Goal: Task Accomplishment & Management: Use online tool/utility

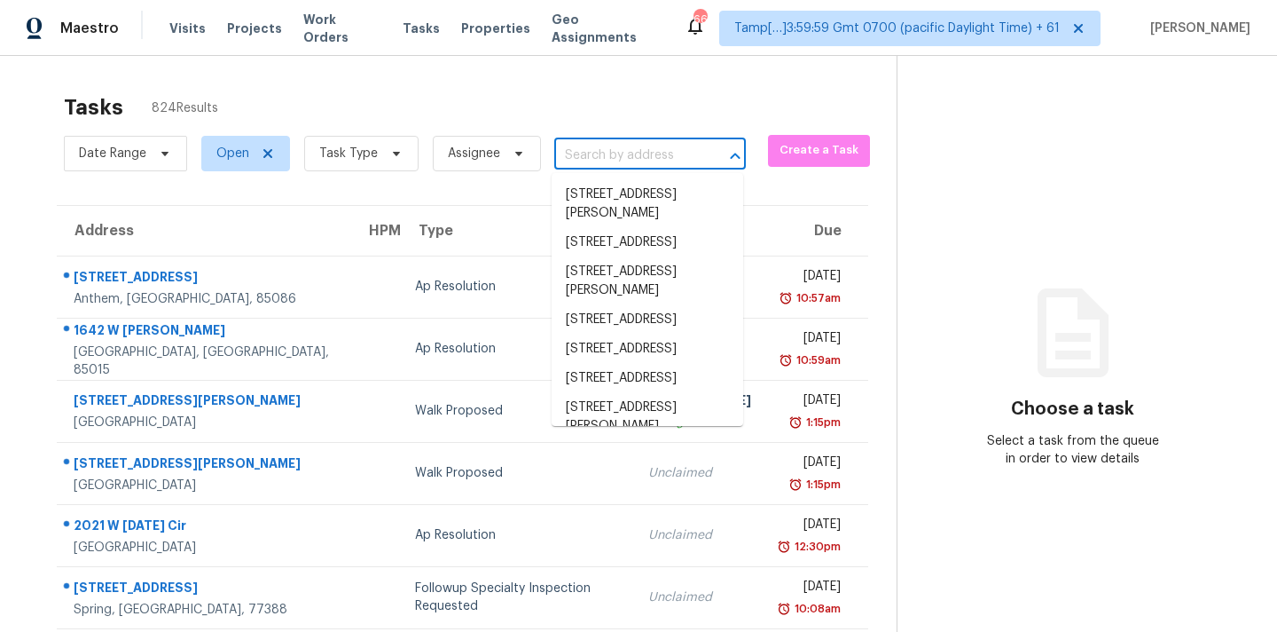
click at [581, 152] on input "text" at bounding box center [625, 155] width 142 height 27
paste input "[STREET_ADDRESS]"
type input "[STREET_ADDRESS]"
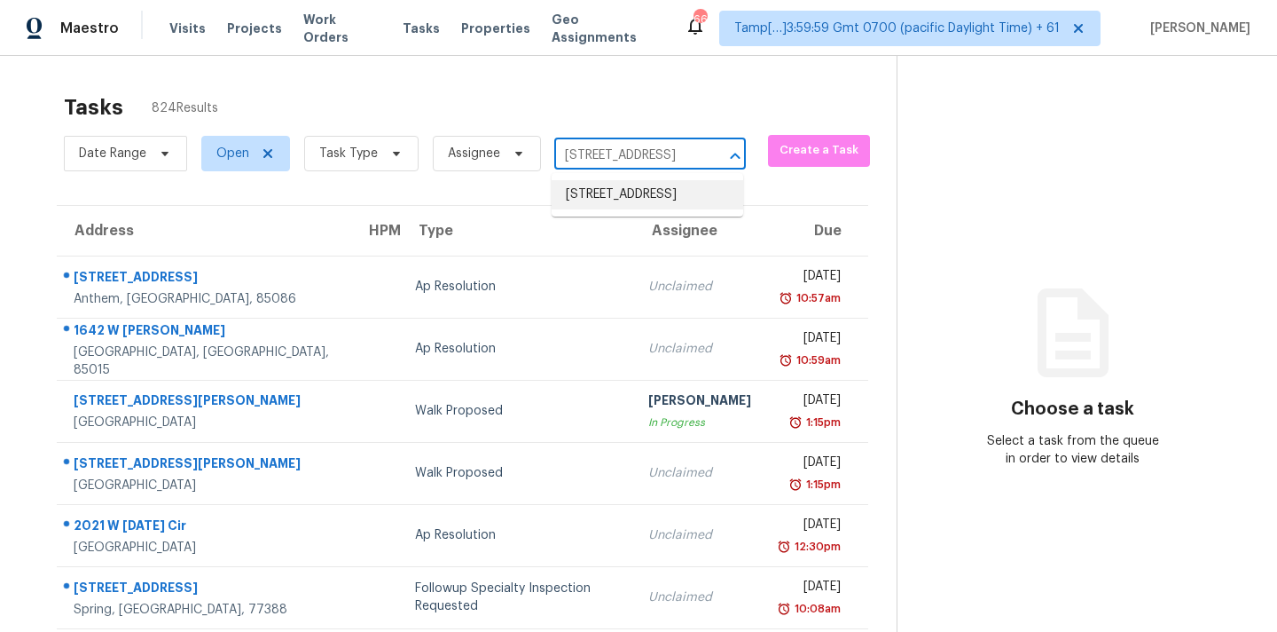
click at [588, 198] on li "[STREET_ADDRESS]" at bounding box center [648, 194] width 192 height 29
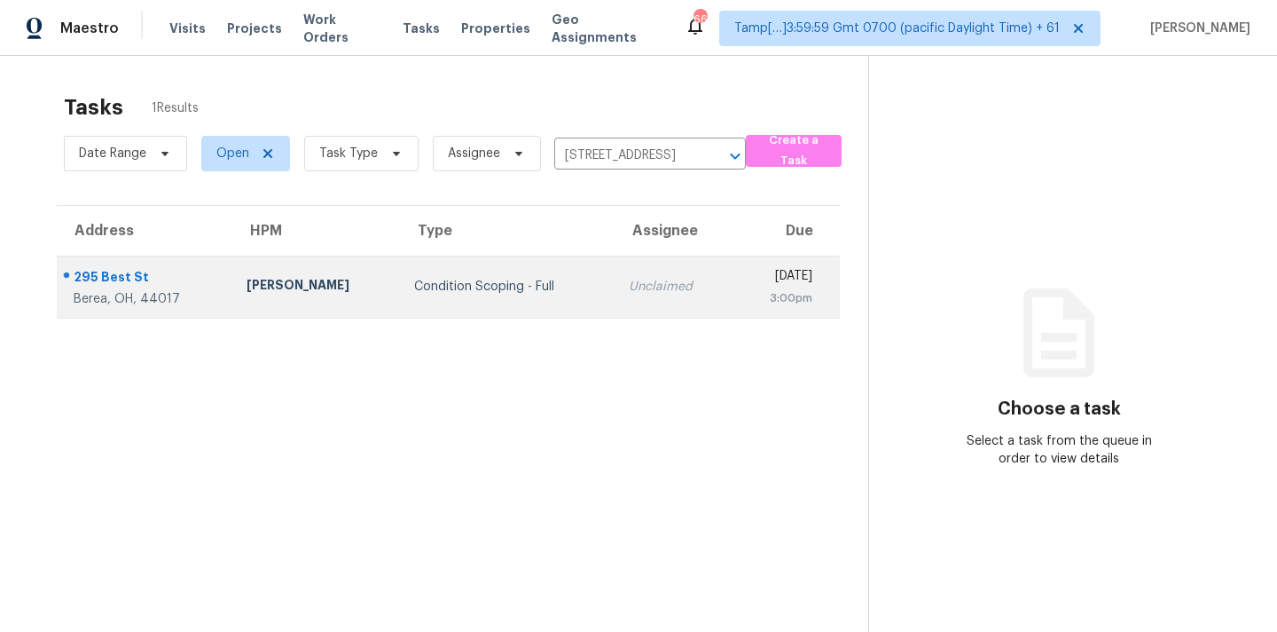
click at [629, 279] on div "Unclaimed" at bounding box center [674, 287] width 90 height 18
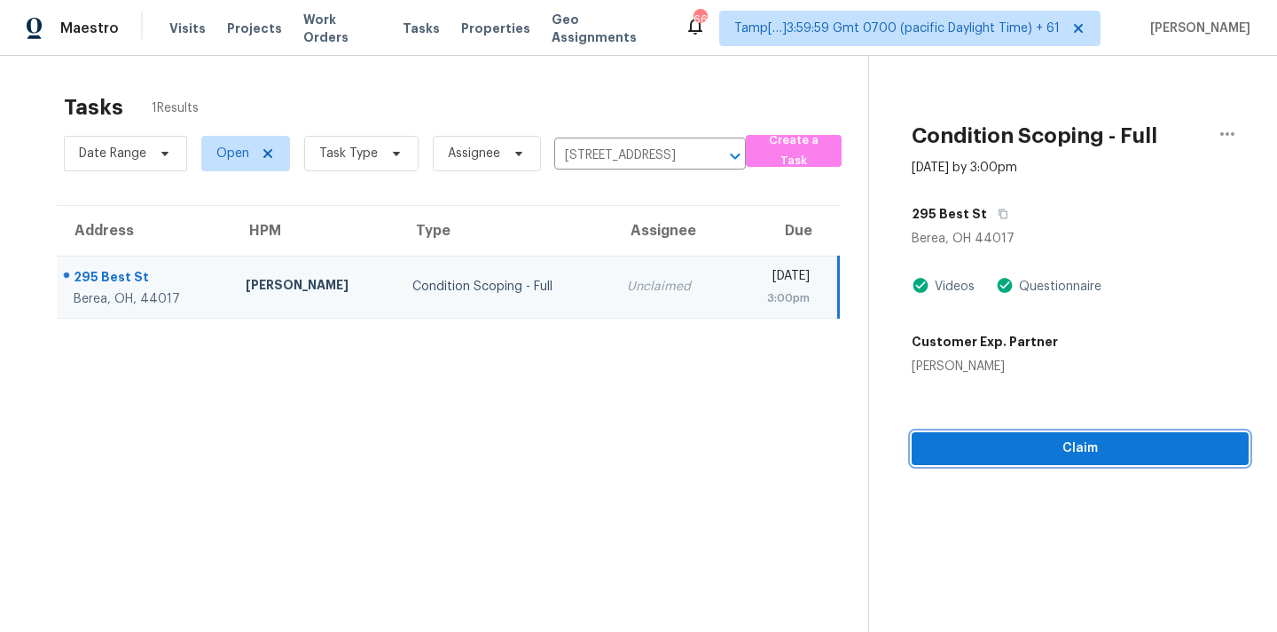
click at [1029, 462] on button "Claim" at bounding box center [1080, 448] width 337 height 33
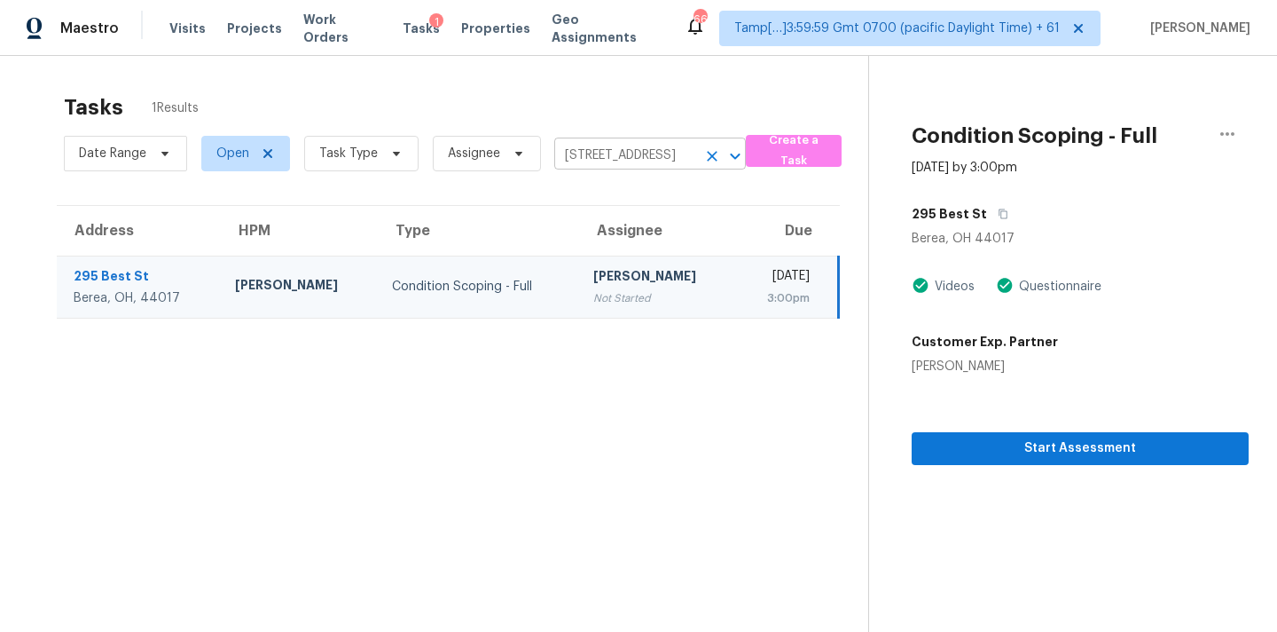
click at [578, 155] on input "[STREET_ADDRESS]" at bounding box center [625, 155] width 142 height 27
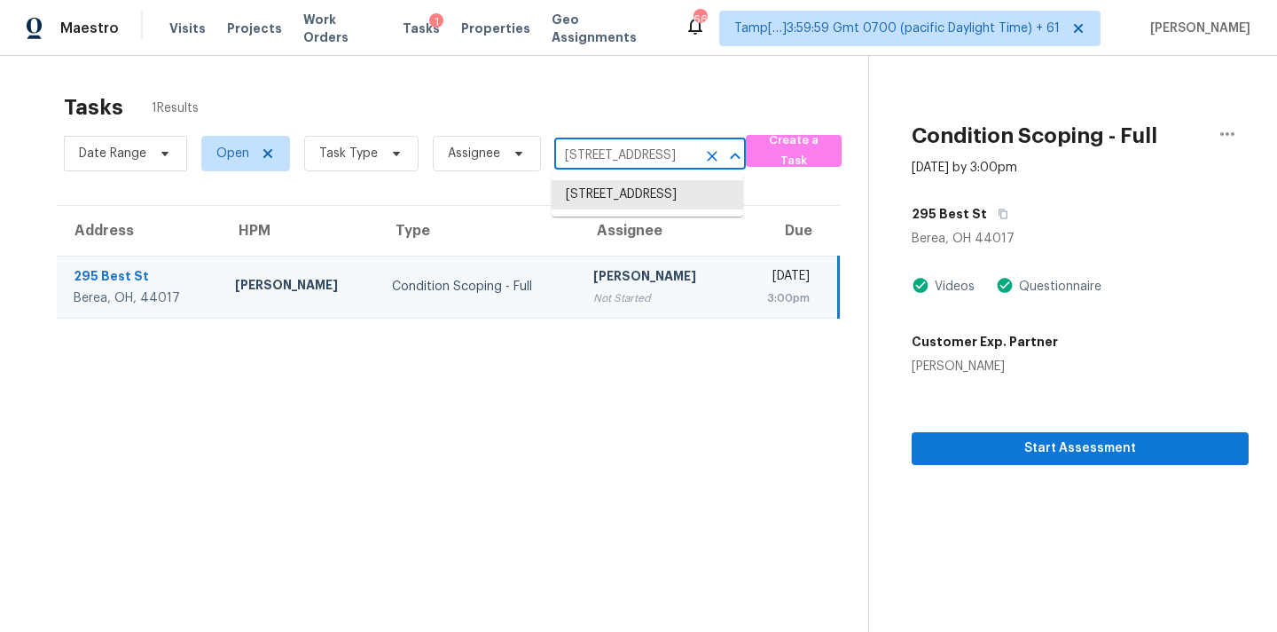
paste input "[STREET_ADDRESS]"
type input "[STREET_ADDRESS]"
click at [587, 197] on li "[STREET_ADDRESS]" at bounding box center [648, 194] width 192 height 29
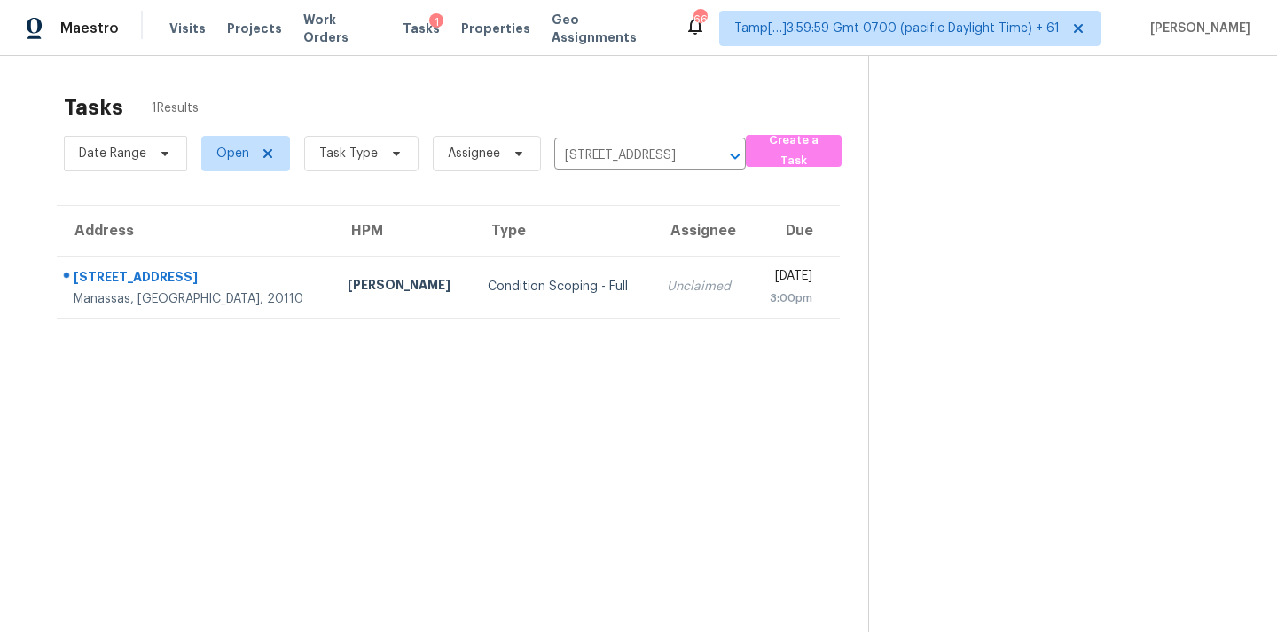
click at [653, 274] on td "Unclaimed" at bounding box center [702, 286] width 98 height 62
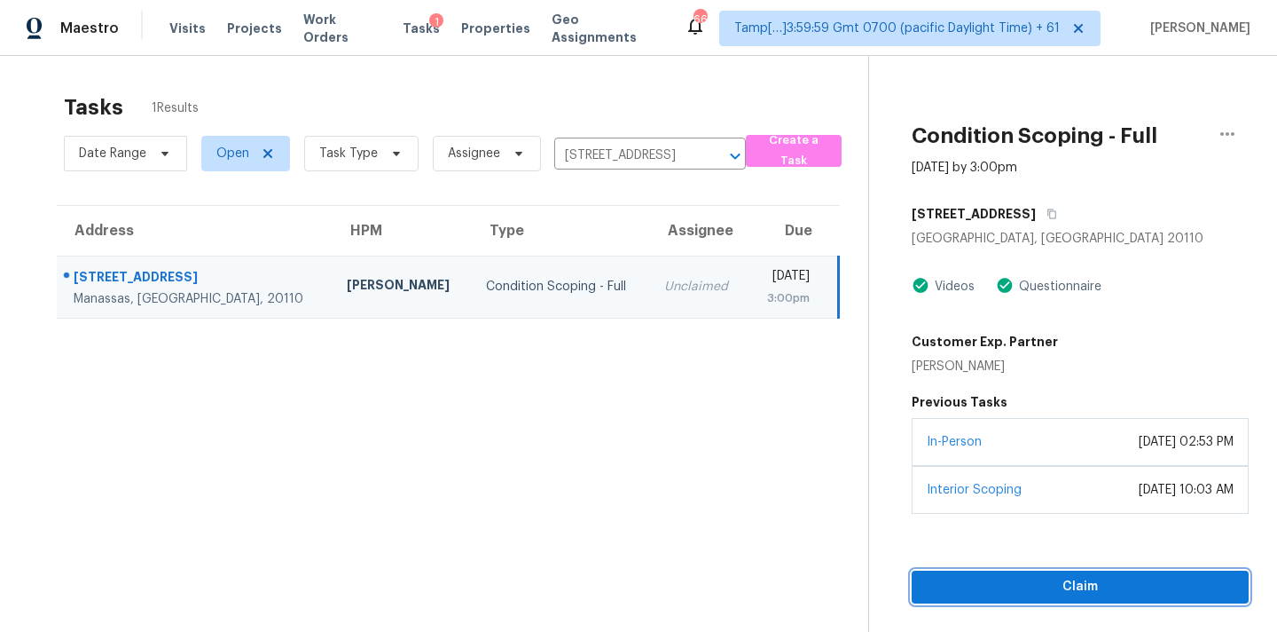
click at [1079, 585] on span "Claim" at bounding box center [1080, 587] width 309 height 22
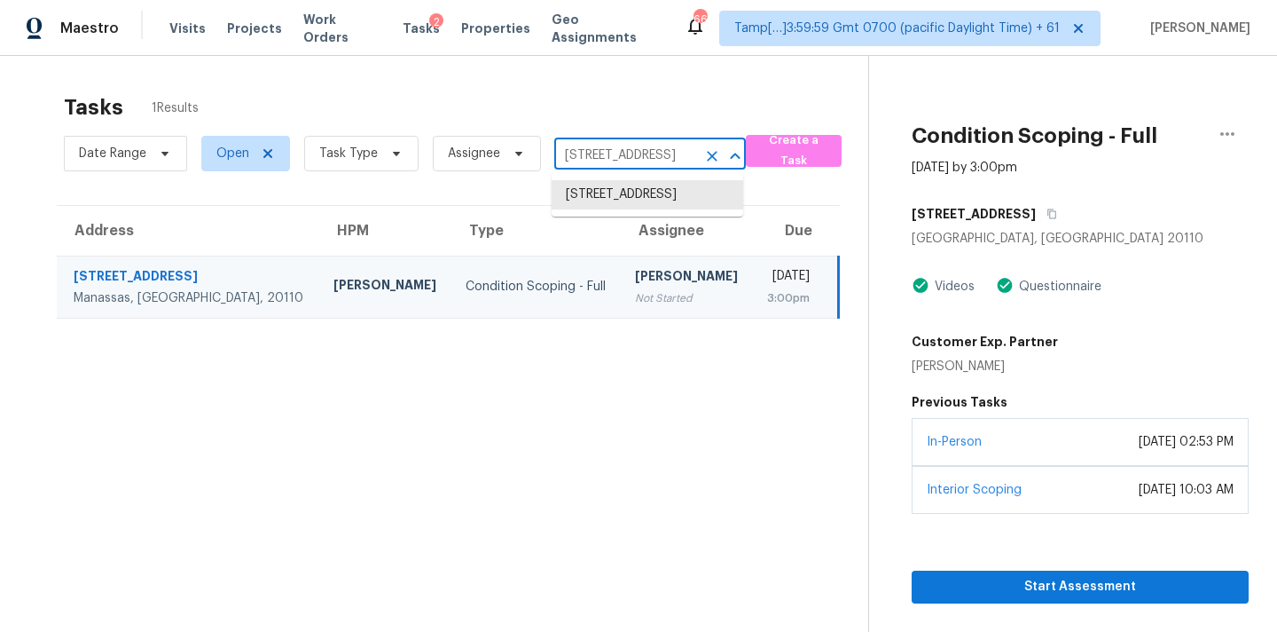
click at [629, 161] on input "[STREET_ADDRESS]" at bounding box center [625, 155] width 142 height 27
paste input "[STREET_ADDRESS]"
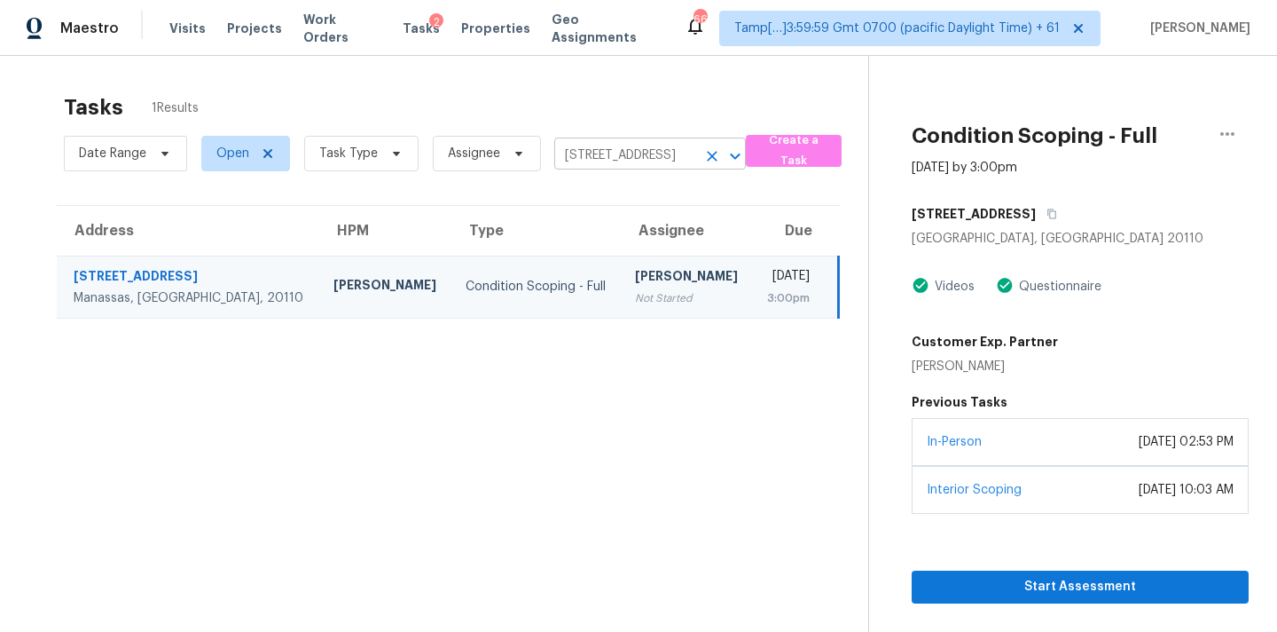
click at [624, 152] on input "[STREET_ADDRESS]" at bounding box center [625, 155] width 142 height 27
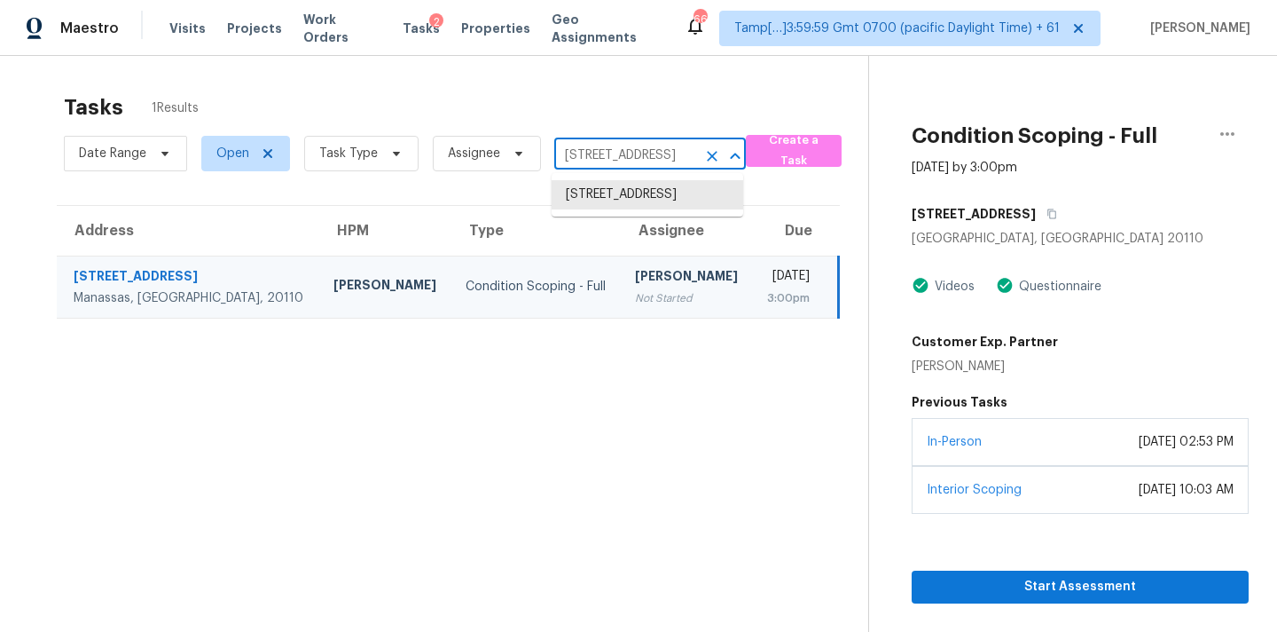
paste input "[STREET_ADDRESS]"
type input "[STREET_ADDRESS]"
click at [653, 239] on li "[STREET_ADDRESS]" at bounding box center [648, 223] width 192 height 29
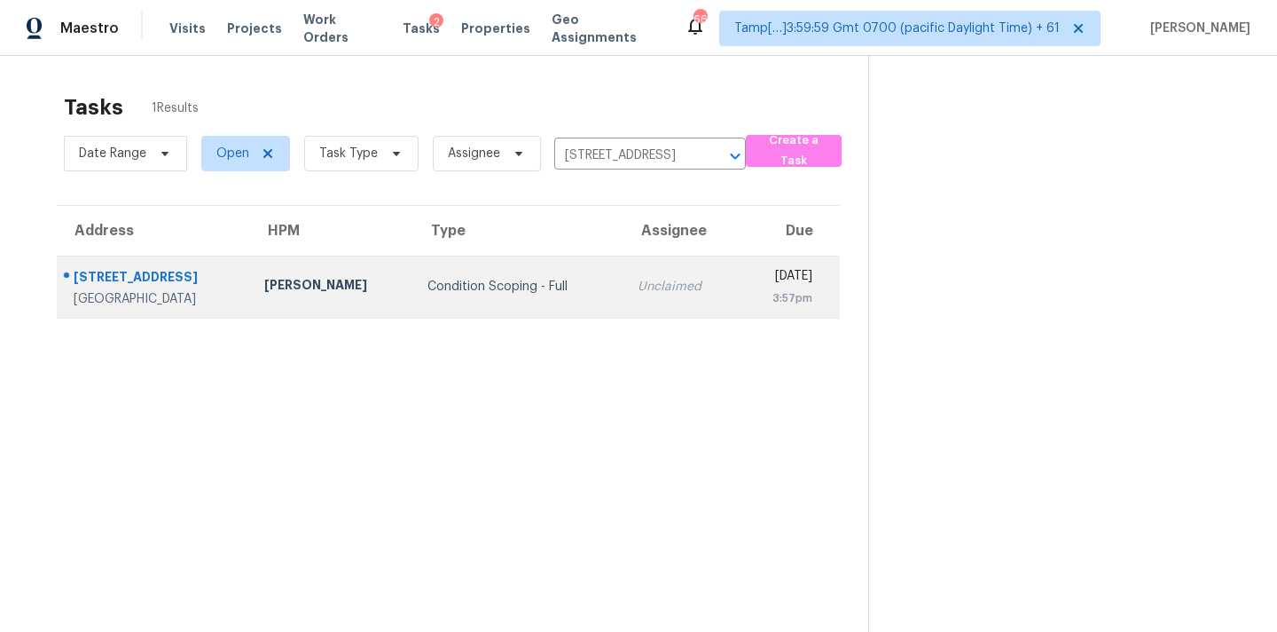
click at [647, 287] on td "Unclaimed" at bounding box center [681, 286] width 115 height 62
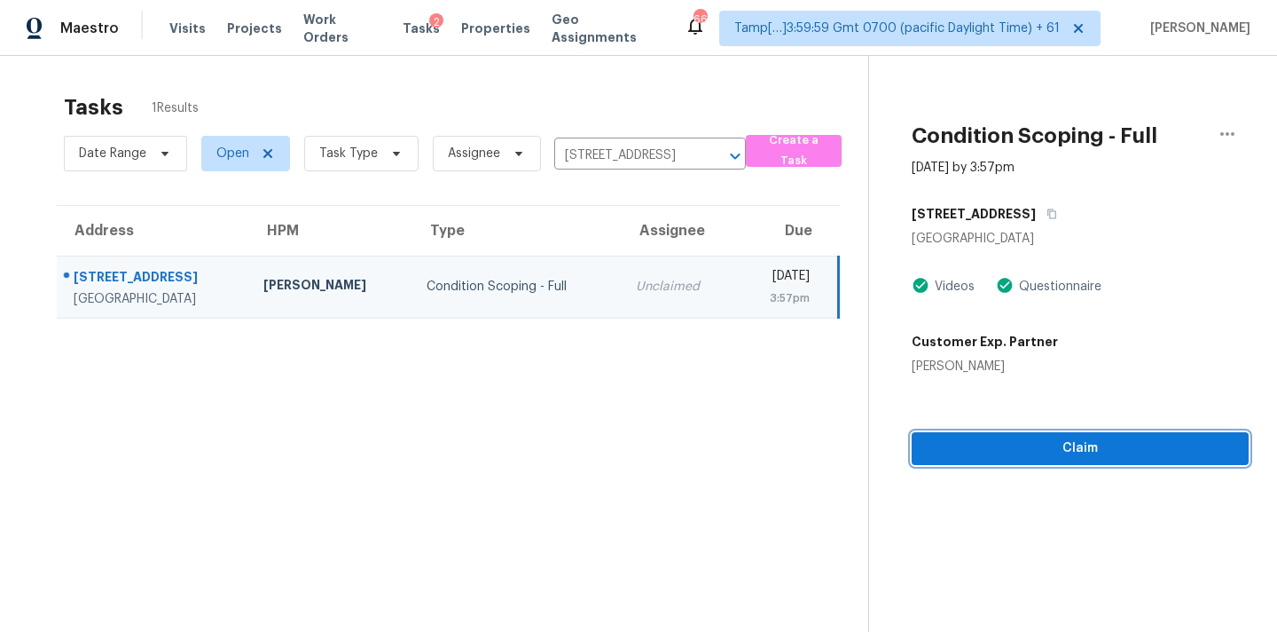
click at [996, 443] on span "Claim" at bounding box center [1080, 448] width 309 height 22
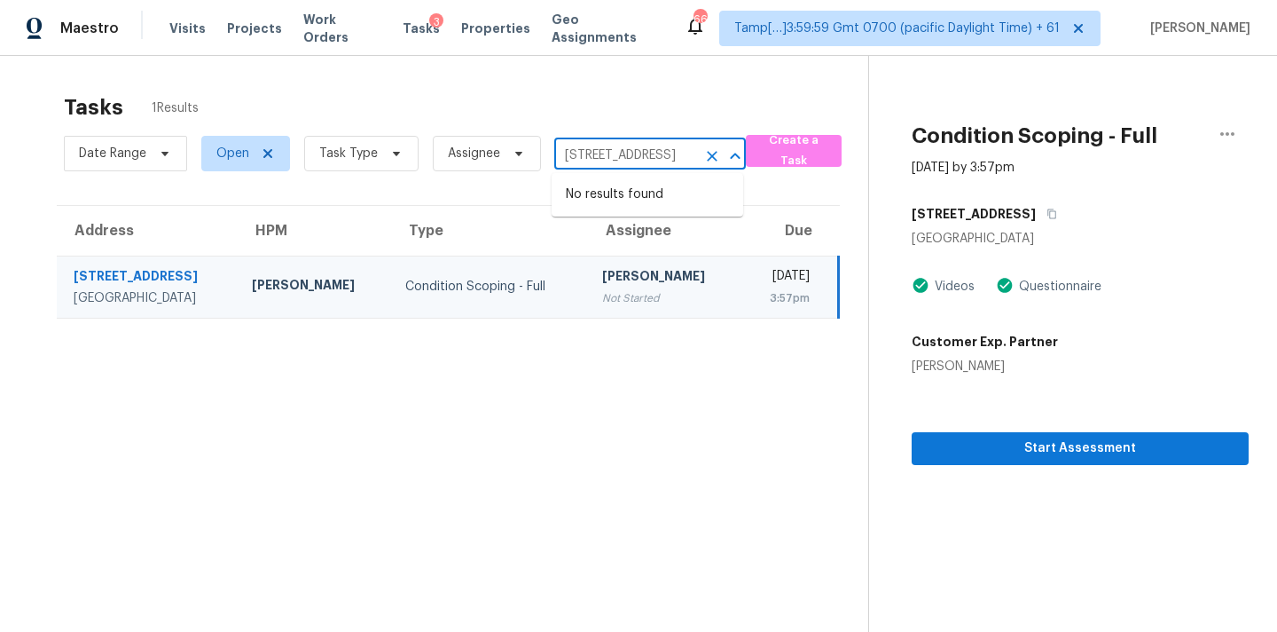
click at [649, 153] on input "[STREET_ADDRESS]" at bounding box center [625, 155] width 142 height 27
paste input "[STREET_ADDRESS][PERSON_NAME]"
type input "[STREET_ADDRESS][PERSON_NAME]"
click at [646, 191] on li "[STREET_ADDRESS]" at bounding box center [648, 194] width 192 height 29
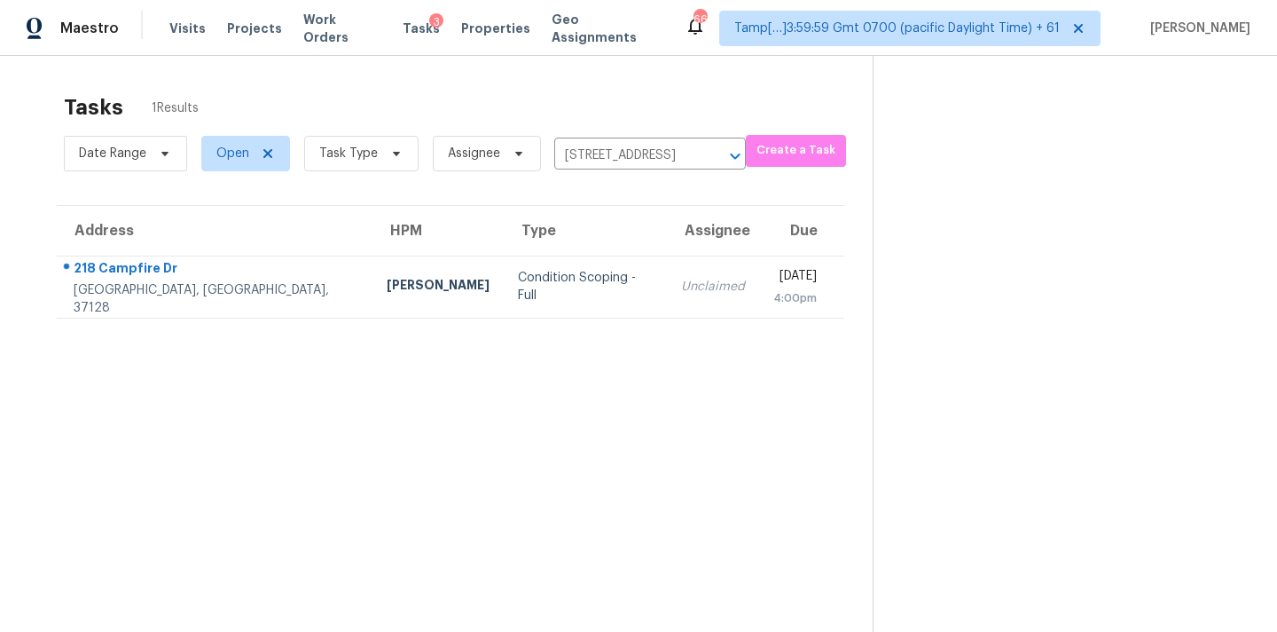
click at [681, 289] on div "Unclaimed" at bounding box center [713, 287] width 64 height 18
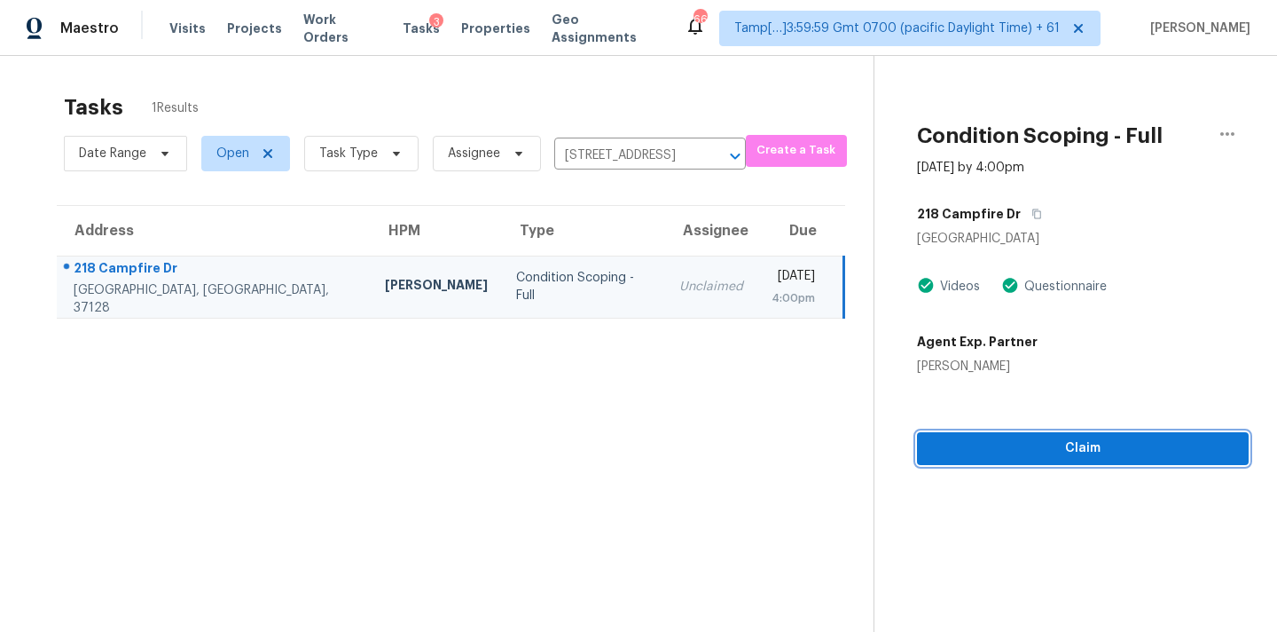
click at [1027, 461] on button "Claim" at bounding box center [1083, 448] width 332 height 33
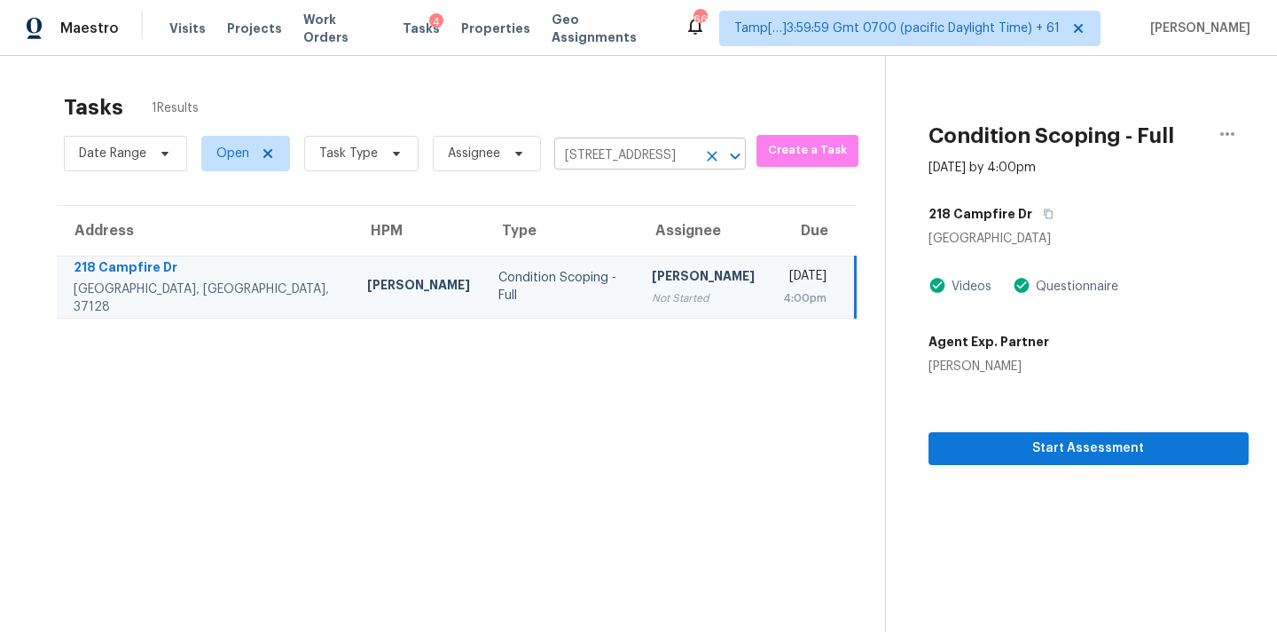
click at [570, 157] on input "[STREET_ADDRESS]" at bounding box center [625, 155] width 142 height 27
paste input "[STREET_ADDRESS][PERSON_NAME]"
type input "[STREET_ADDRESS][PERSON_NAME]"
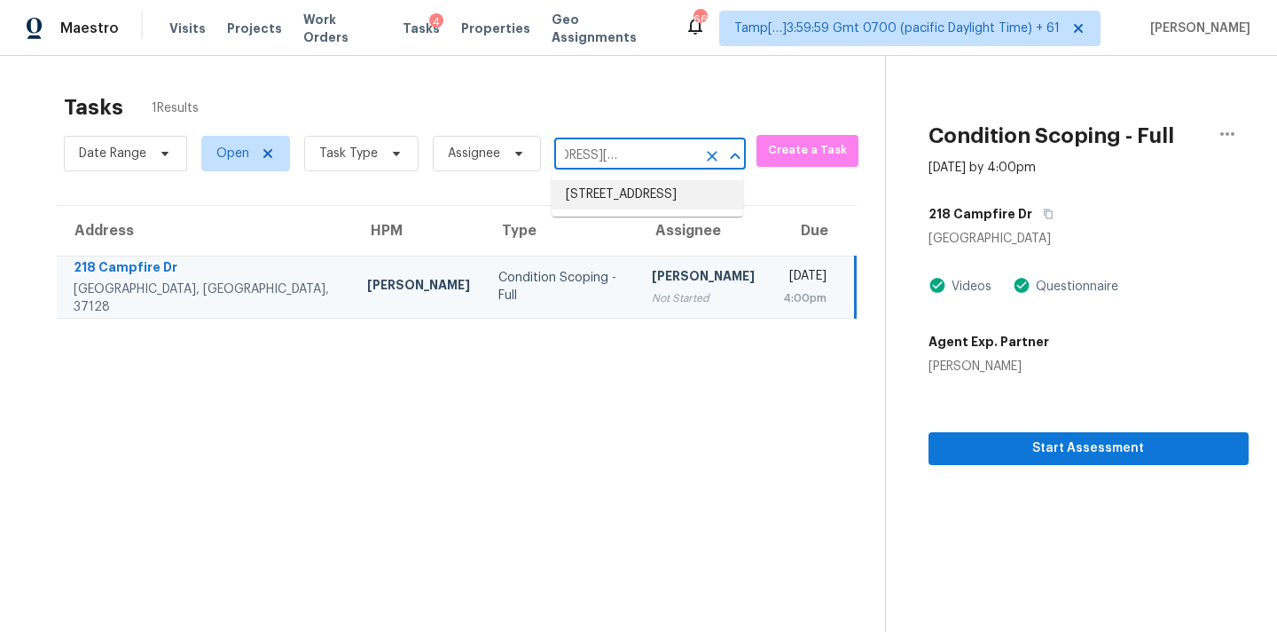
click at [585, 203] on li "[STREET_ADDRESS]" at bounding box center [648, 194] width 192 height 29
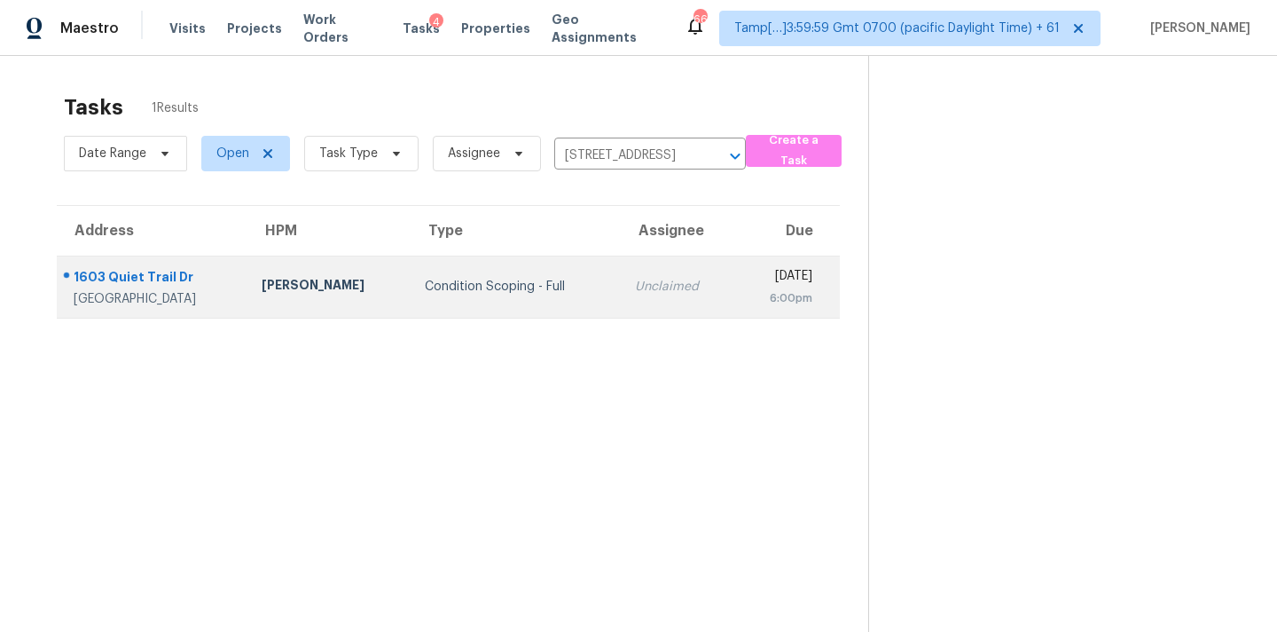
click at [635, 284] on div "Unclaimed" at bounding box center [678, 287] width 86 height 18
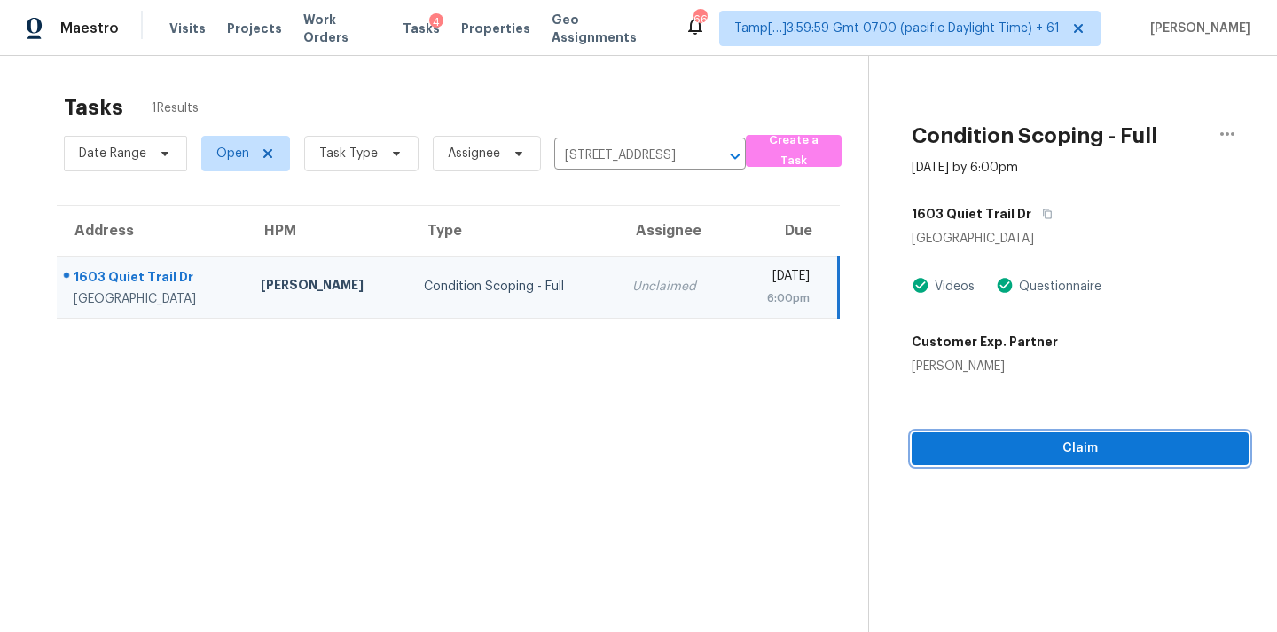
click at [948, 454] on span "Claim" at bounding box center [1080, 448] width 309 height 22
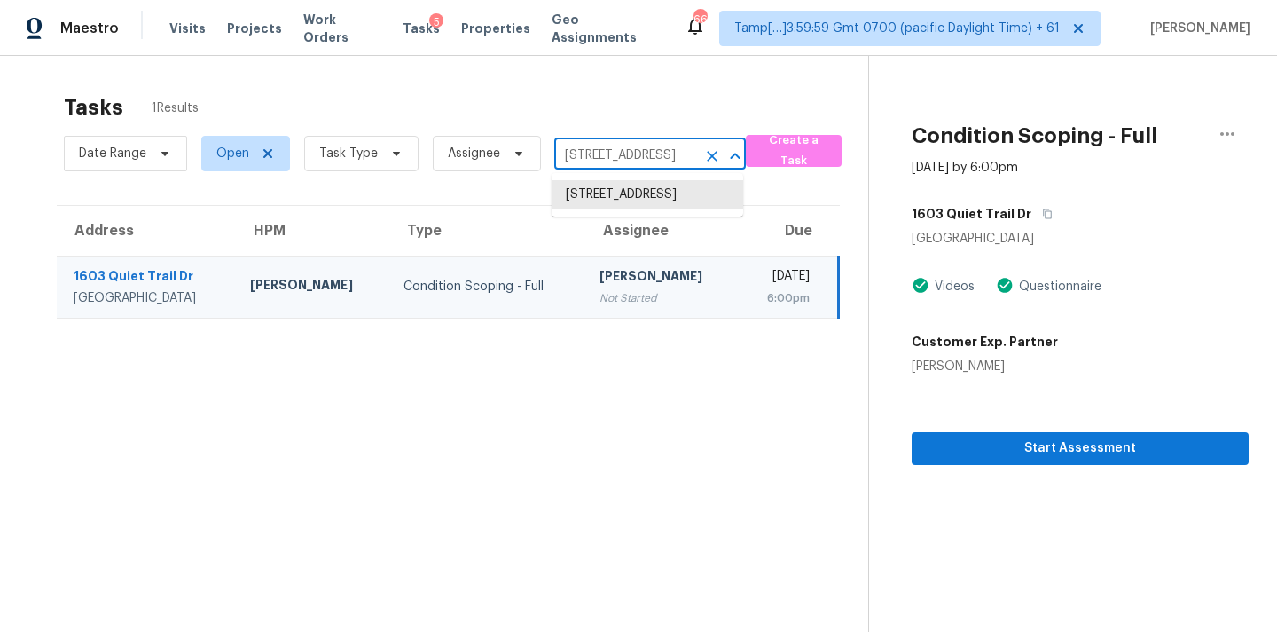
click at [619, 156] on input "[STREET_ADDRESS]" at bounding box center [625, 155] width 142 height 27
paste input "[STREET_ADDRESS][PERSON_NAME]"
type input "[STREET_ADDRESS][PERSON_NAME]"
click at [619, 200] on li "[STREET_ADDRESS][PERSON_NAME]" at bounding box center [648, 204] width 192 height 48
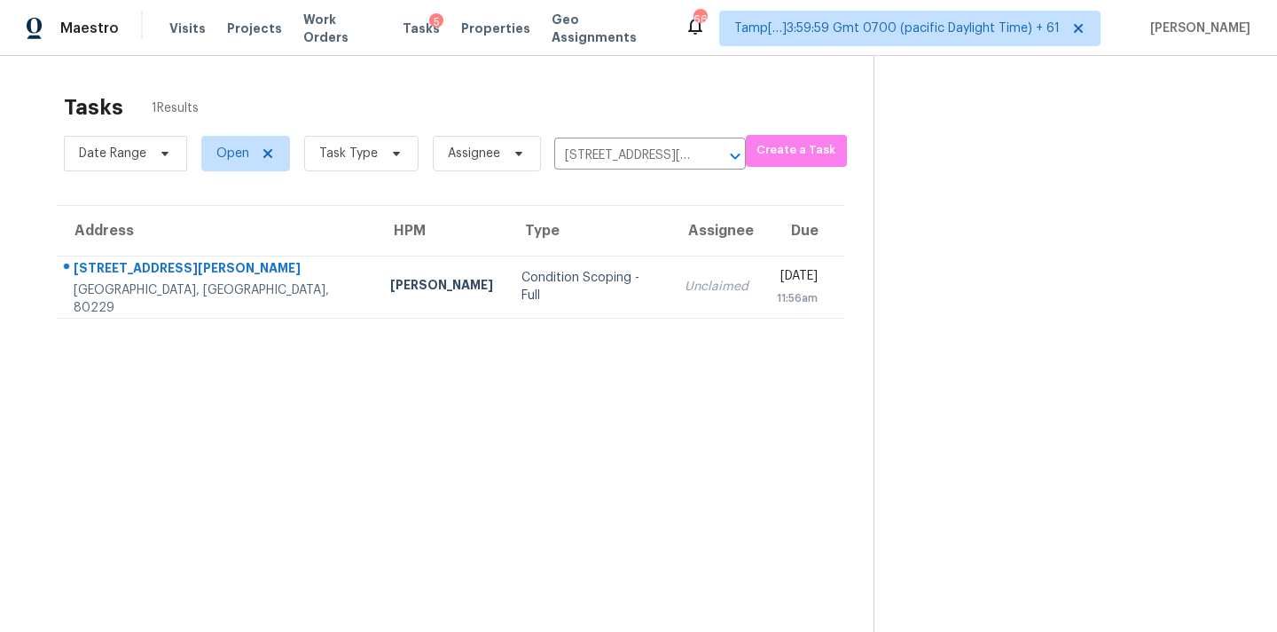
click at [671, 276] on td "Unclaimed" at bounding box center [717, 286] width 92 height 62
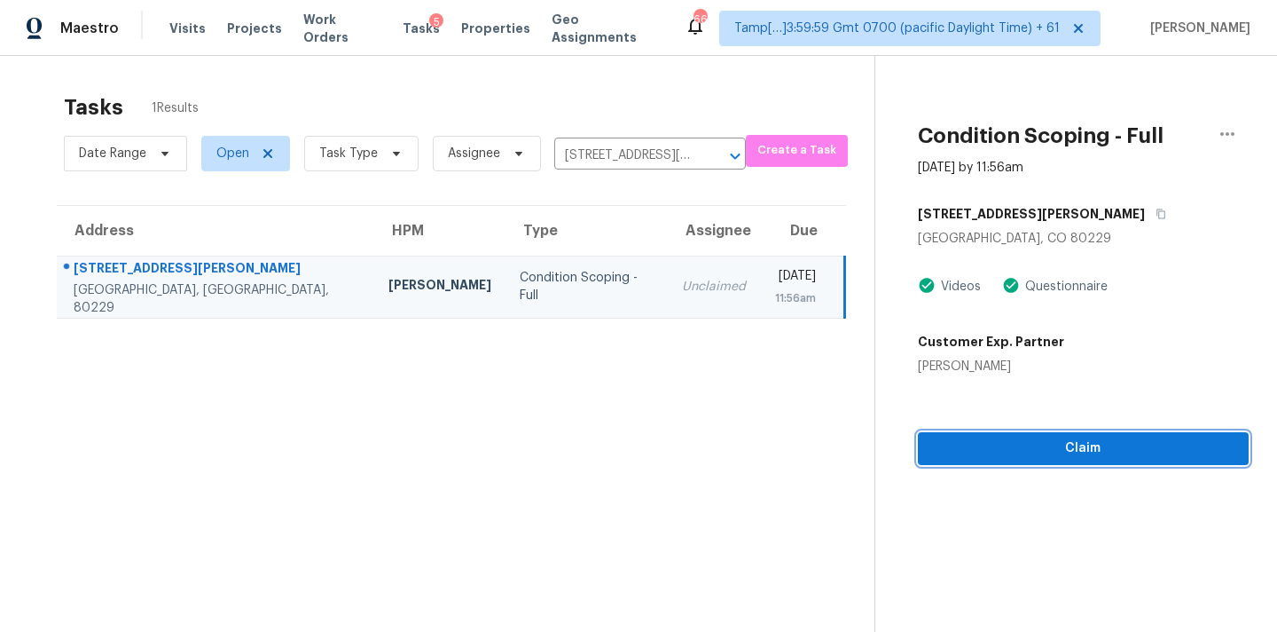
click at [1069, 451] on span "Claim" at bounding box center [1083, 448] width 303 height 22
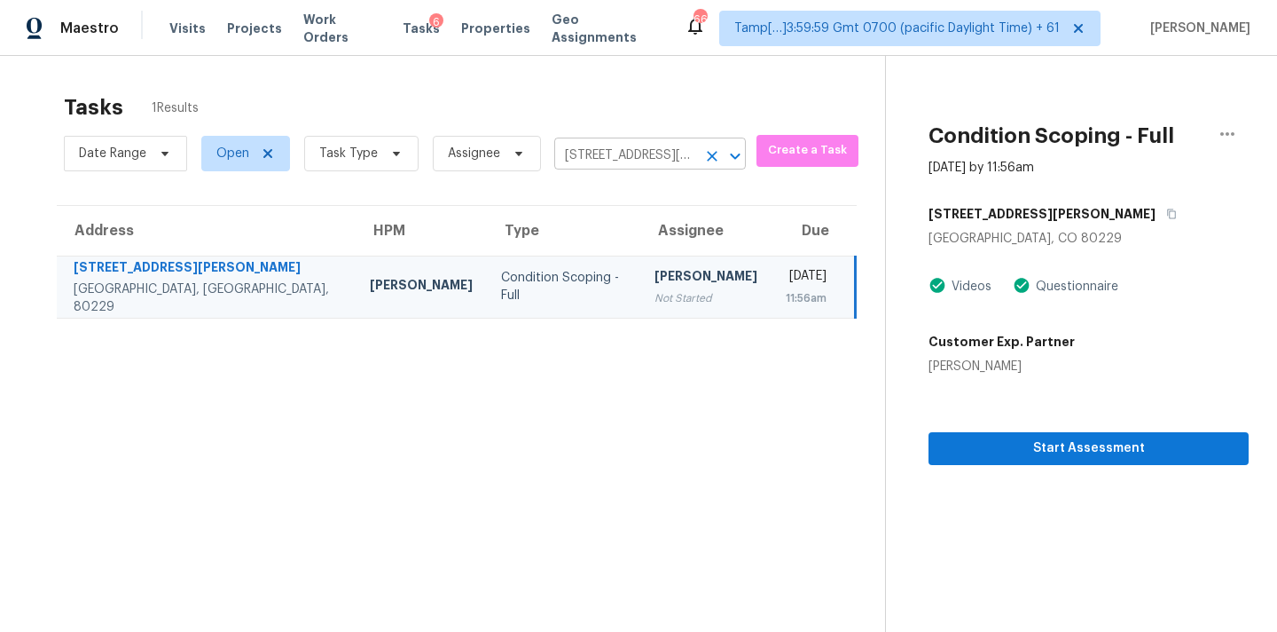
click at [591, 165] on input "[STREET_ADDRESS][PERSON_NAME]" at bounding box center [625, 155] width 142 height 27
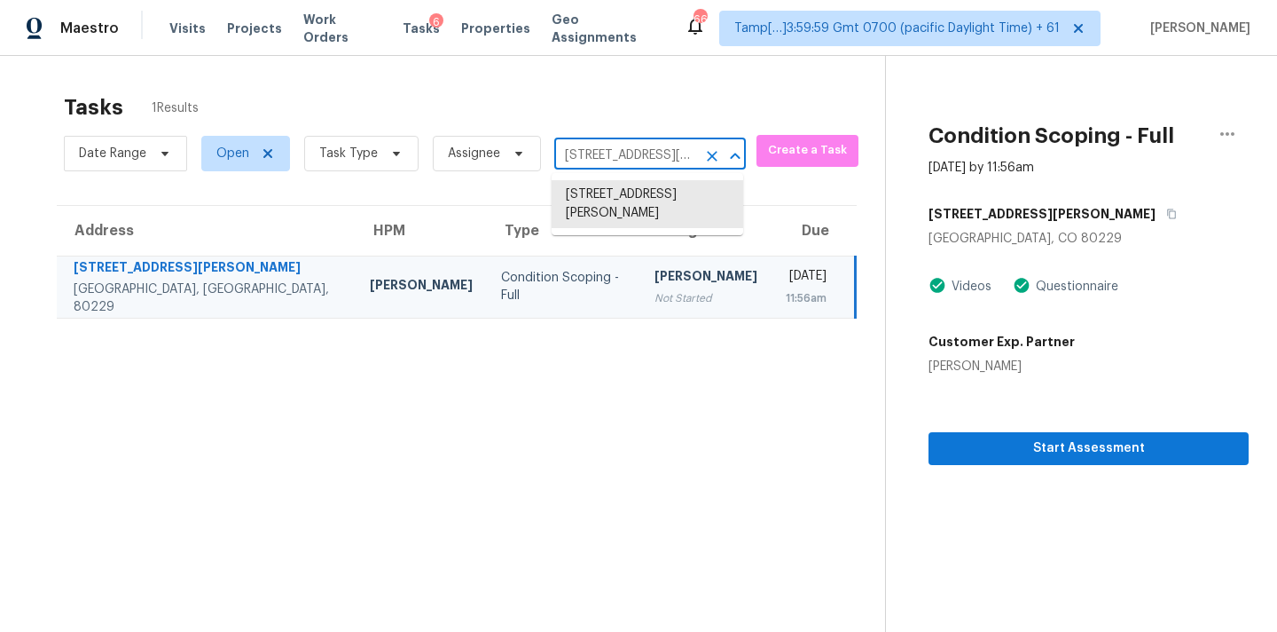
paste input "[STREET_ADDRESS]"
type input "[STREET_ADDRESS]"
click at [601, 197] on li "[STREET_ADDRESS]" at bounding box center [648, 194] width 192 height 29
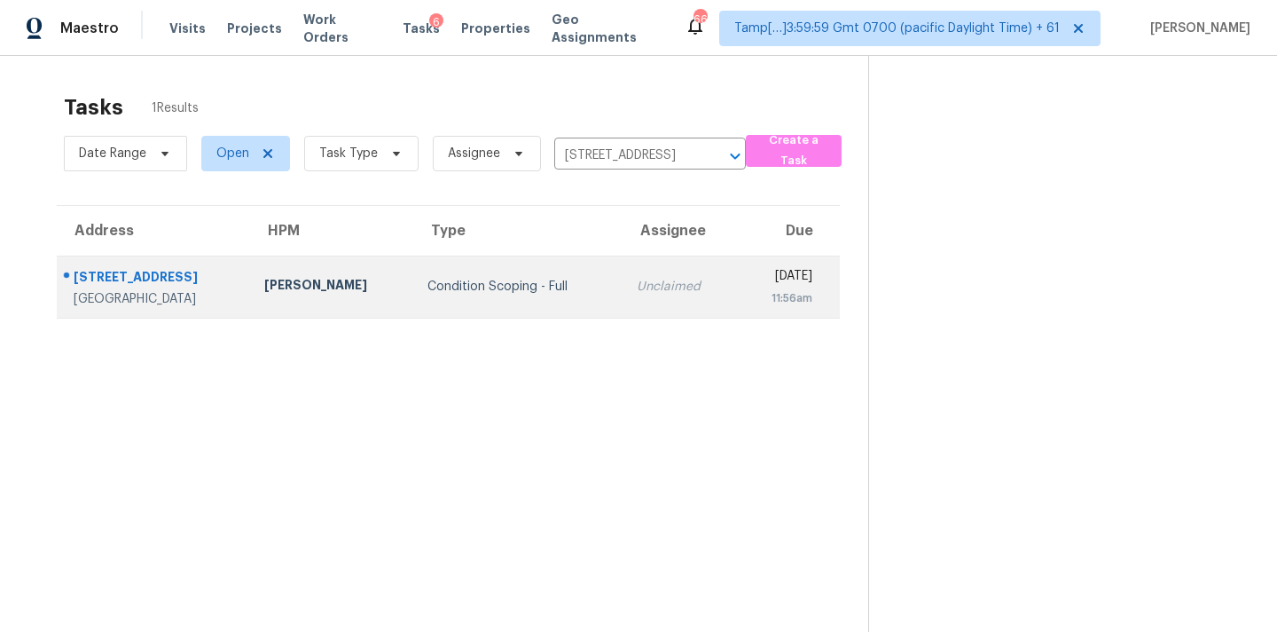
click at [623, 276] on td "Unclaimed" at bounding box center [680, 286] width 114 height 62
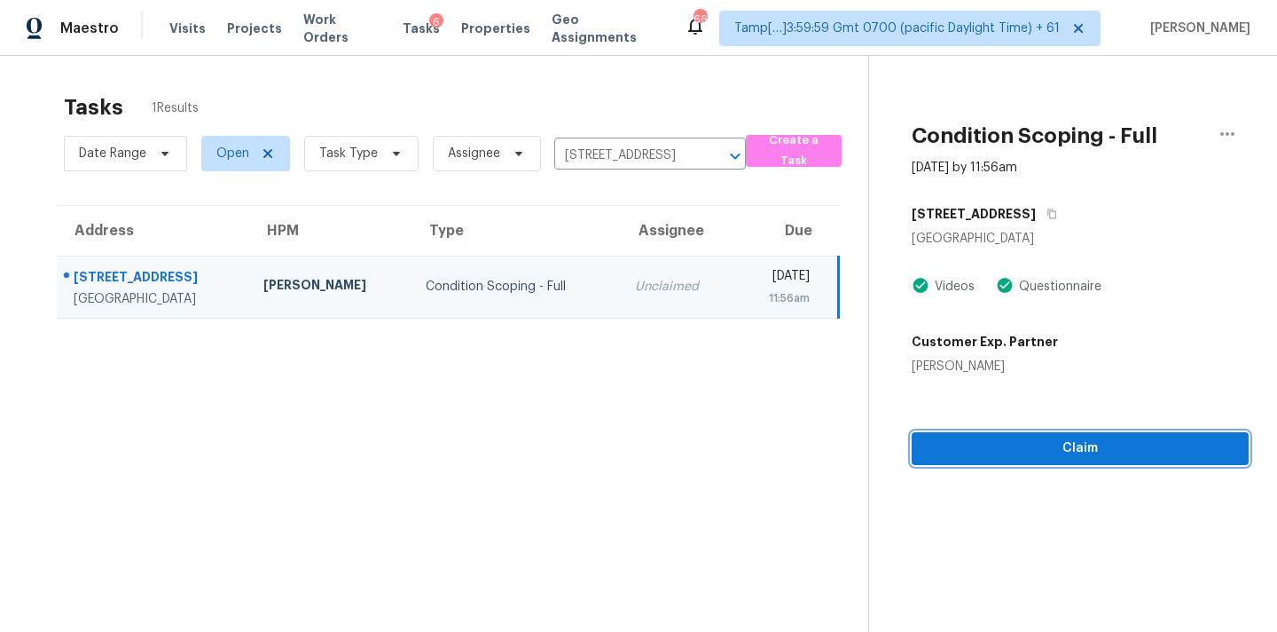
click at [985, 457] on span "Claim" at bounding box center [1080, 448] width 309 height 22
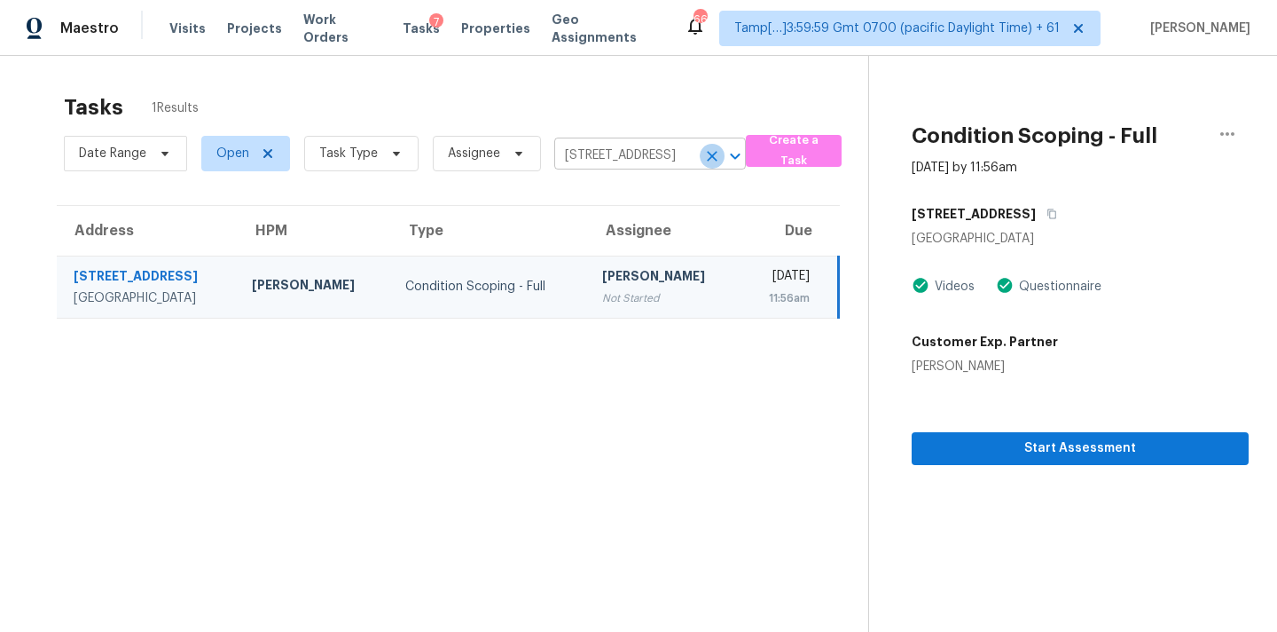
click at [704, 156] on icon "Clear" at bounding box center [712, 156] width 18 height 18
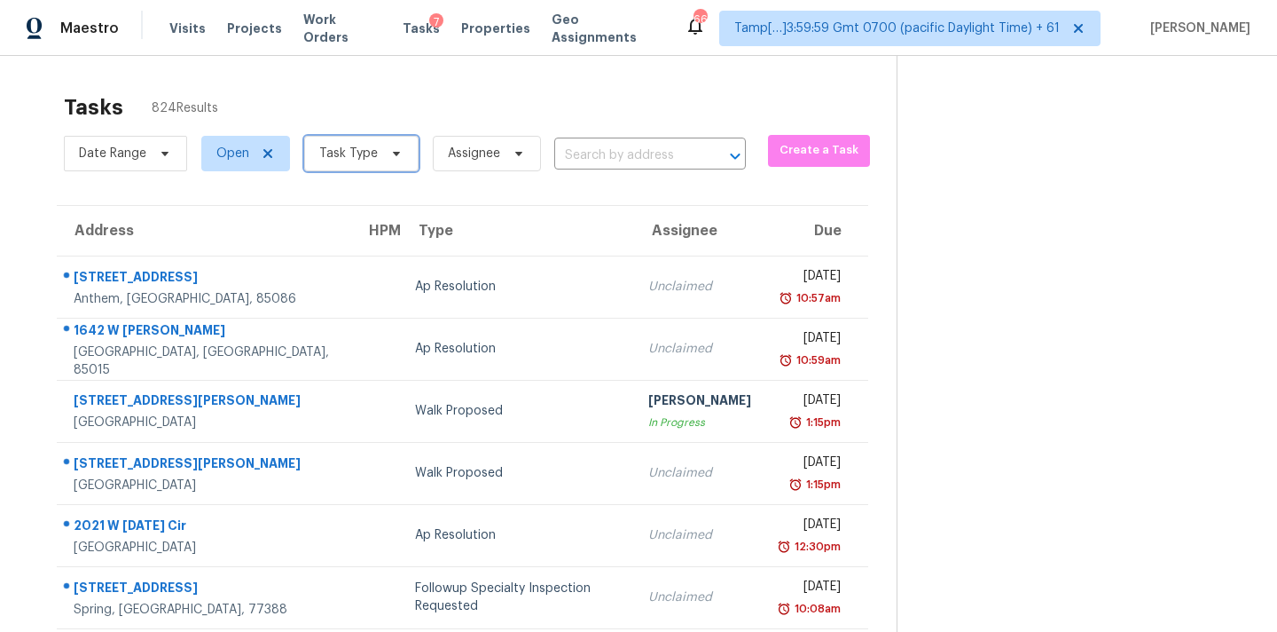
click at [349, 145] on span "Task Type" at bounding box center [348, 154] width 59 height 18
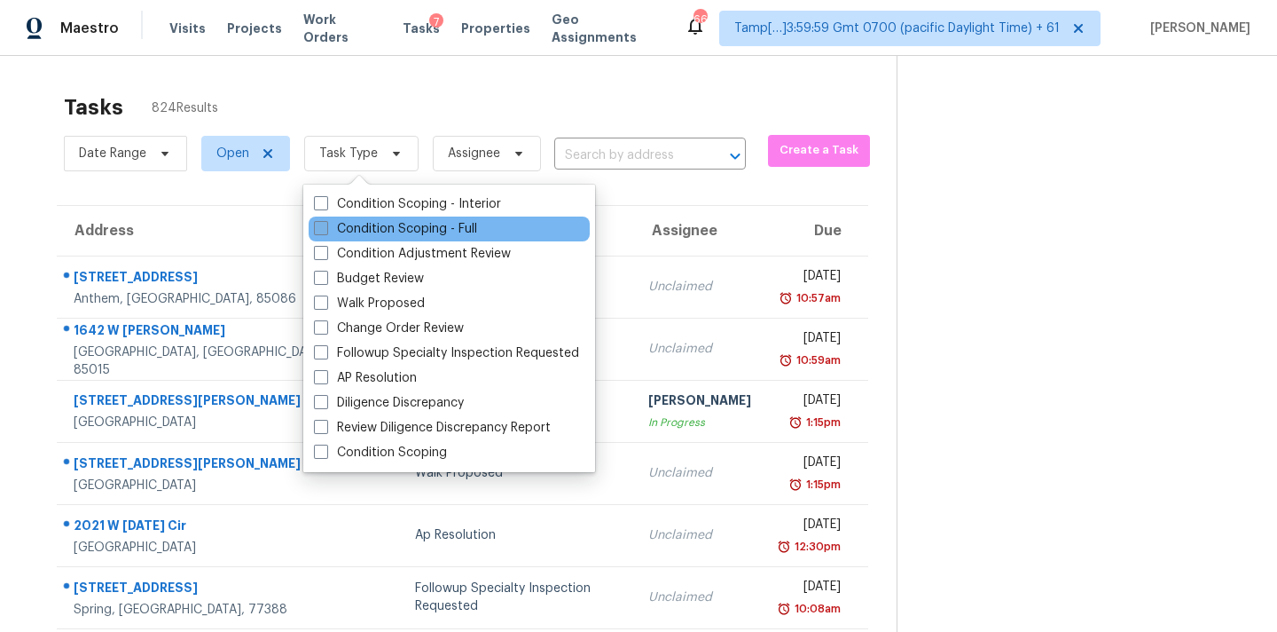
click at [390, 229] on label "Condition Scoping - Full" at bounding box center [395, 229] width 163 height 18
click at [326, 229] on input "Condition Scoping - Full" at bounding box center [320, 226] width 12 height 12
checkbox input "true"
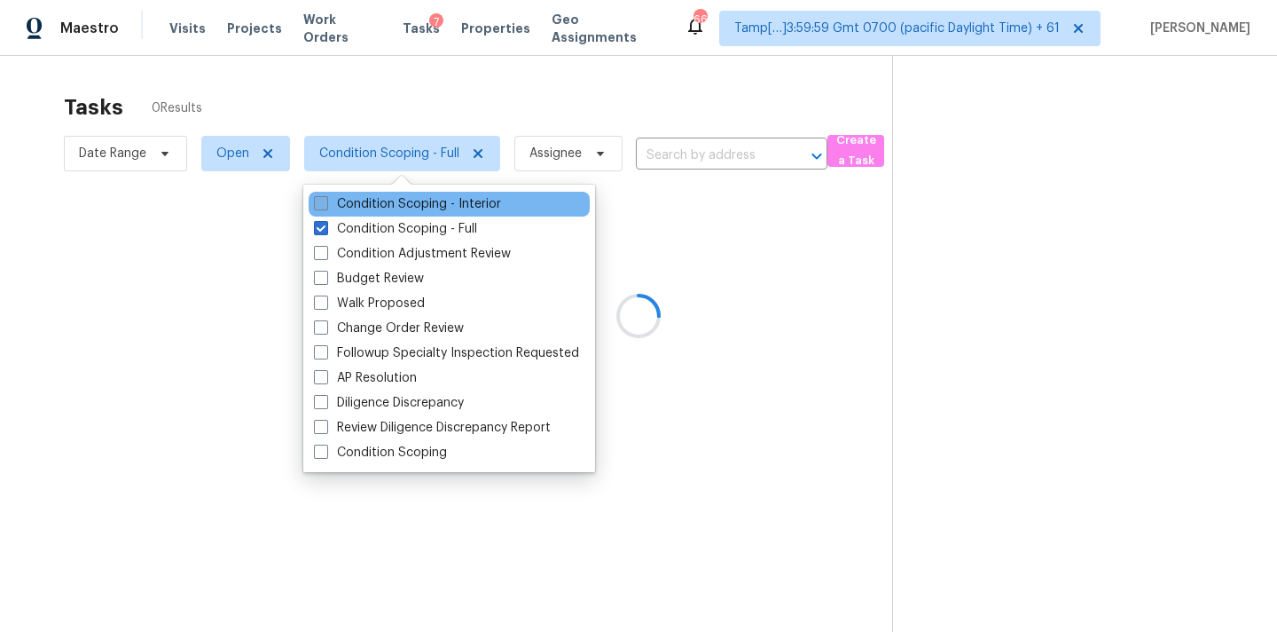
click at [391, 207] on label "Condition Scoping - Interior" at bounding box center [407, 204] width 187 height 18
click at [326, 207] on input "Condition Scoping - Interior" at bounding box center [320, 201] width 12 height 12
checkbox input "true"
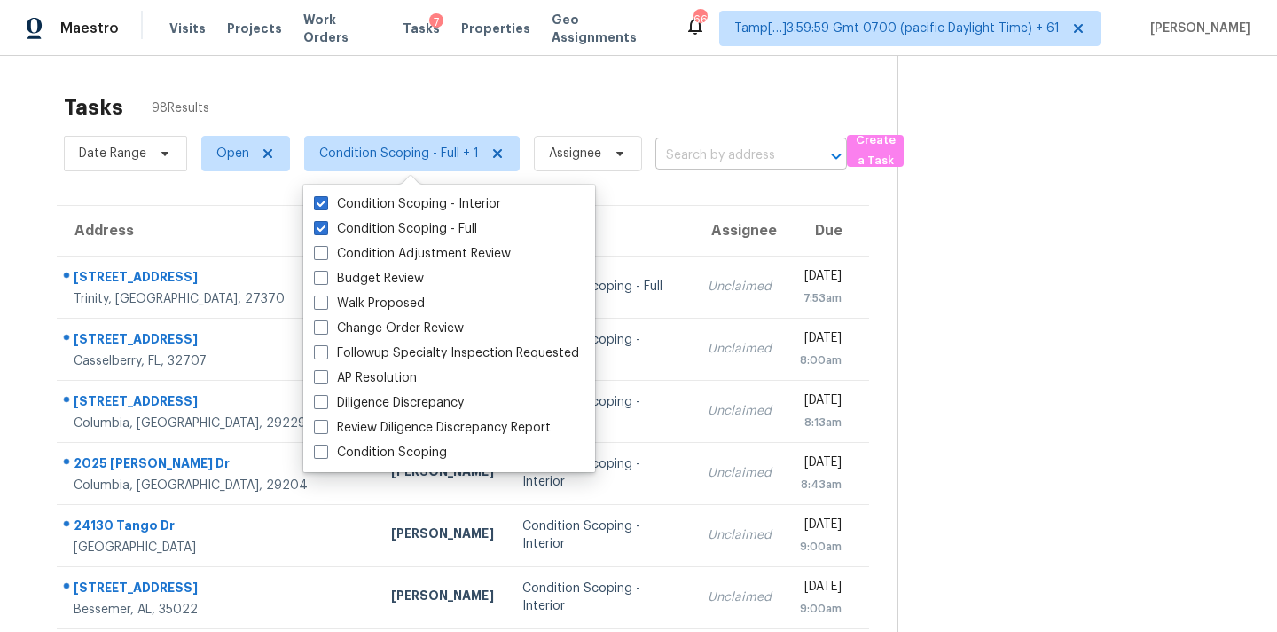
click at [691, 166] on input "text" at bounding box center [726, 155] width 142 height 27
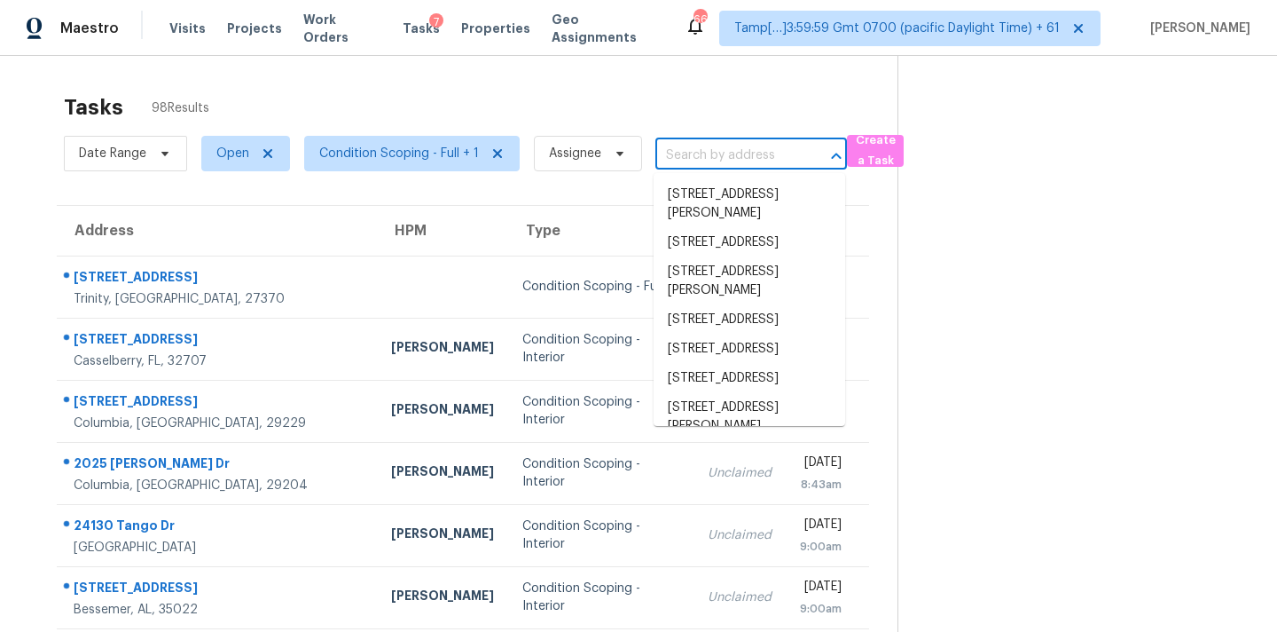
paste input "[STREET_ADDRESS]"
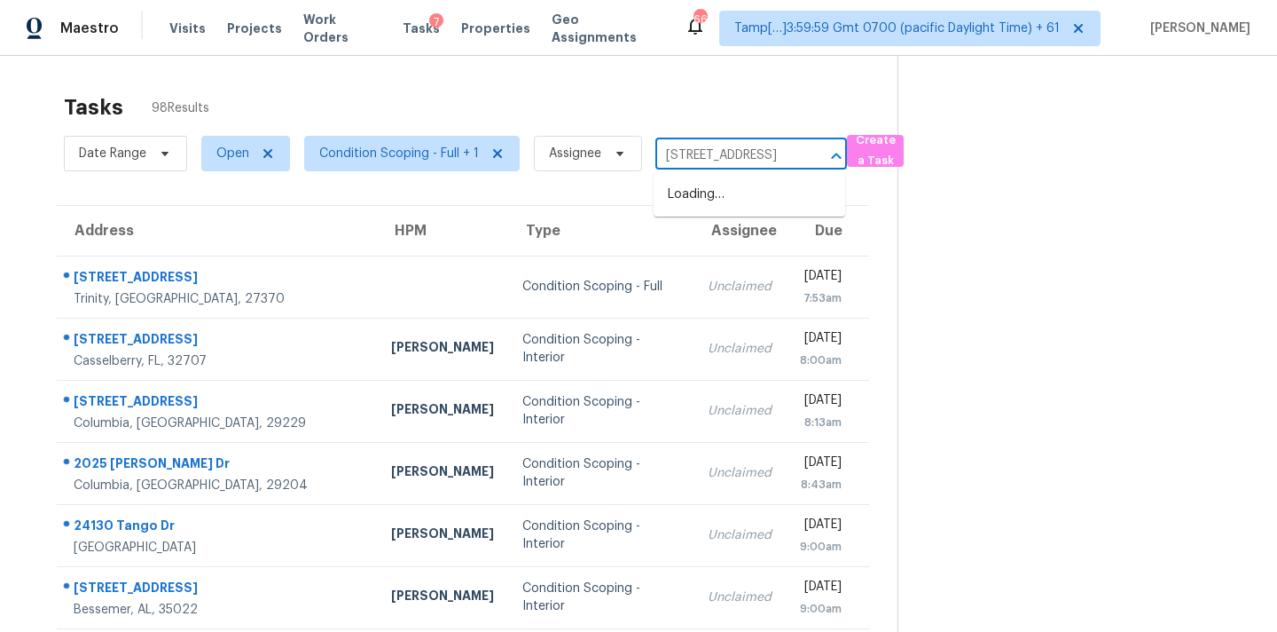
type input "[STREET_ADDRESS]"
click at [708, 239] on li "[STREET_ADDRESS]" at bounding box center [750, 223] width 192 height 29
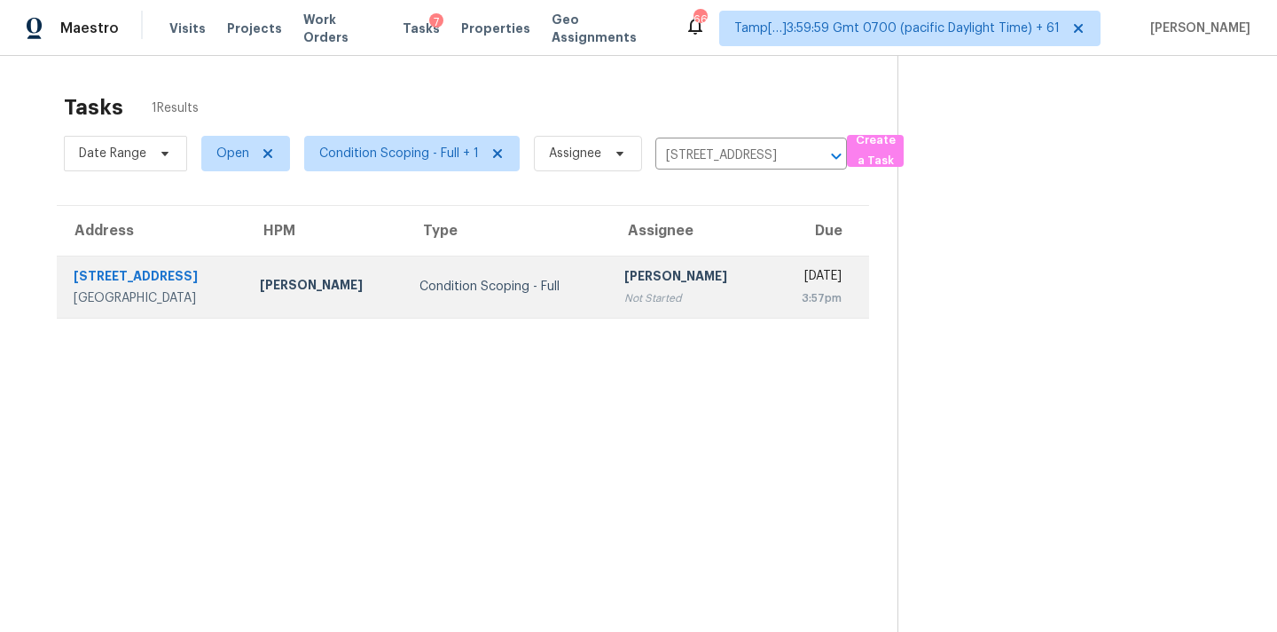
click at [635, 300] on div "Not Started" at bounding box center [689, 298] width 131 height 18
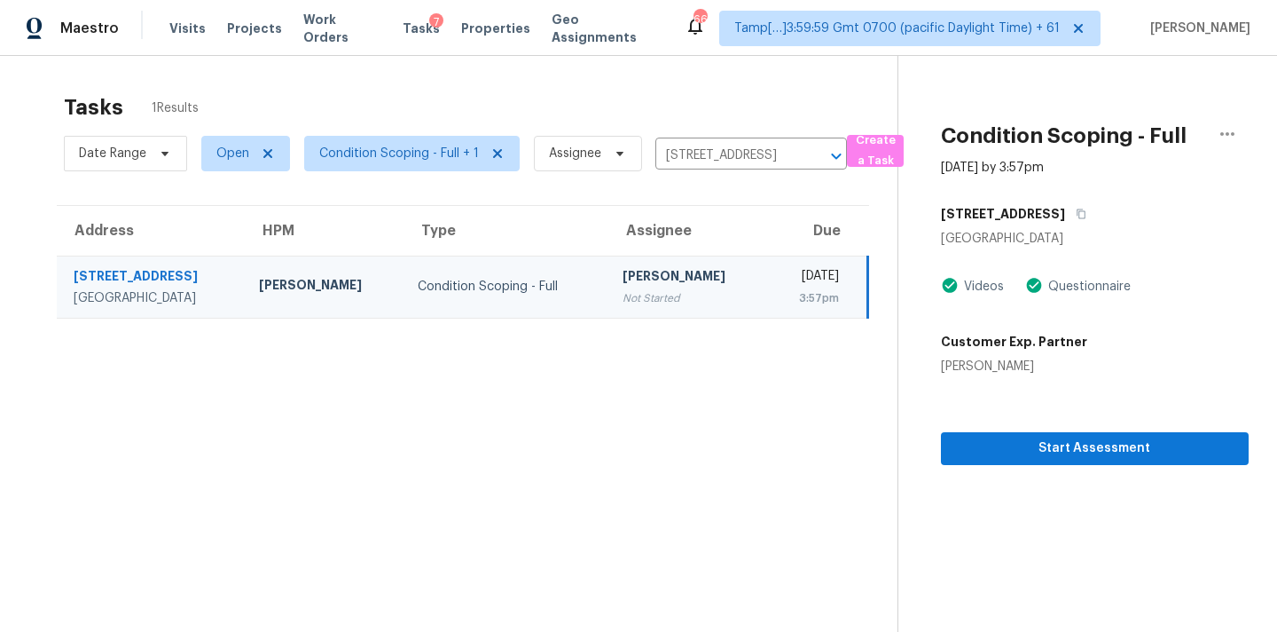
click at [1110, 465] on section "Condition Scoping - Full [DATE] by 3:57pm [STREET_ADDRESS] Videos Questionnaire…" at bounding box center [1073, 372] width 351 height 632
click at [1110, 451] on span "Start Assessment" at bounding box center [1094, 448] width 279 height 22
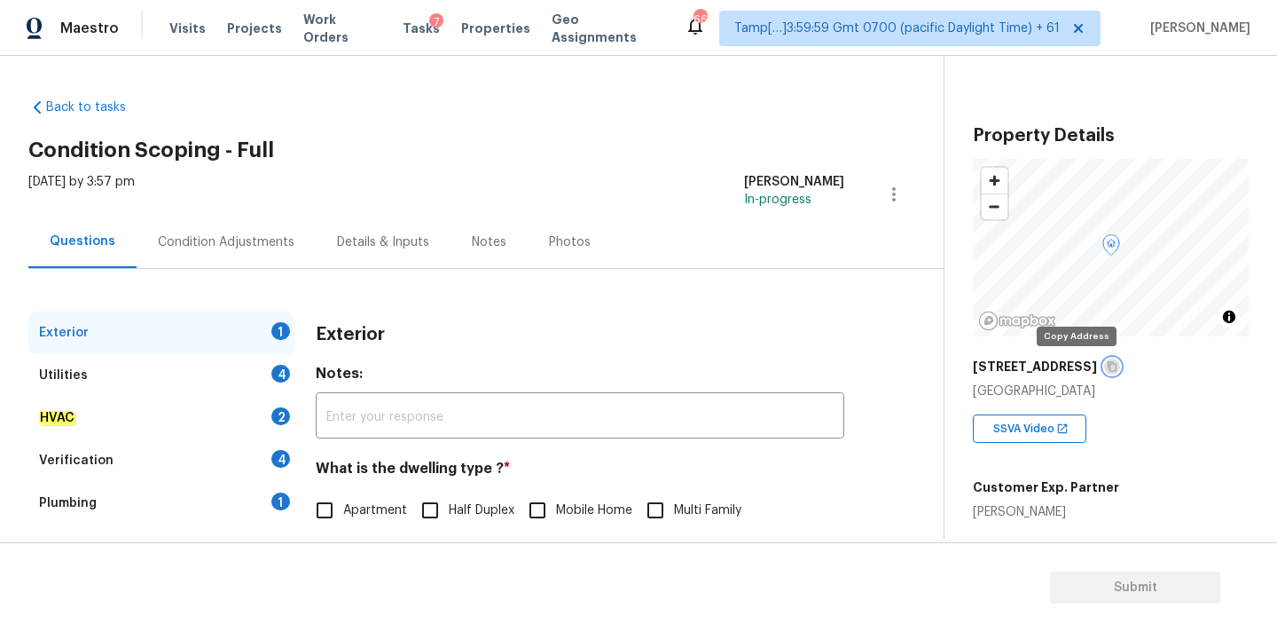
click at [1107, 365] on icon "button" at bounding box center [1112, 366] width 11 height 11
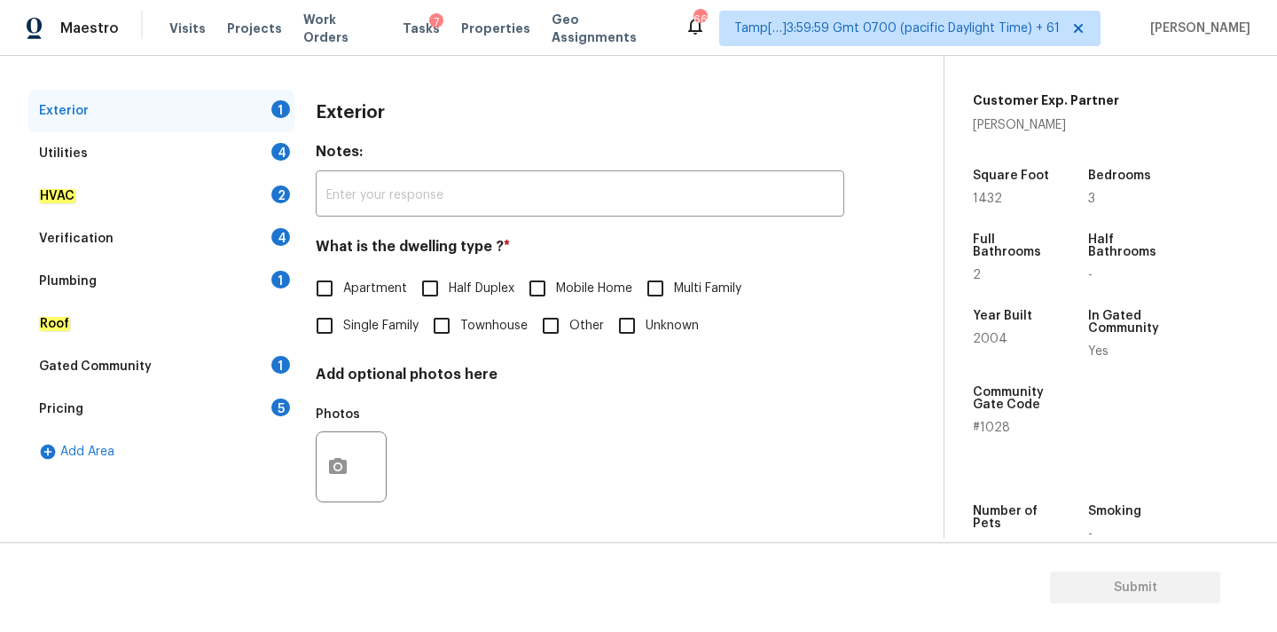
scroll to position [223, 0]
click at [356, 298] on label "Apartment" at bounding box center [356, 287] width 101 height 37
click at [343, 298] on input "Apartment" at bounding box center [324, 287] width 37 height 37
checkbox input "true"
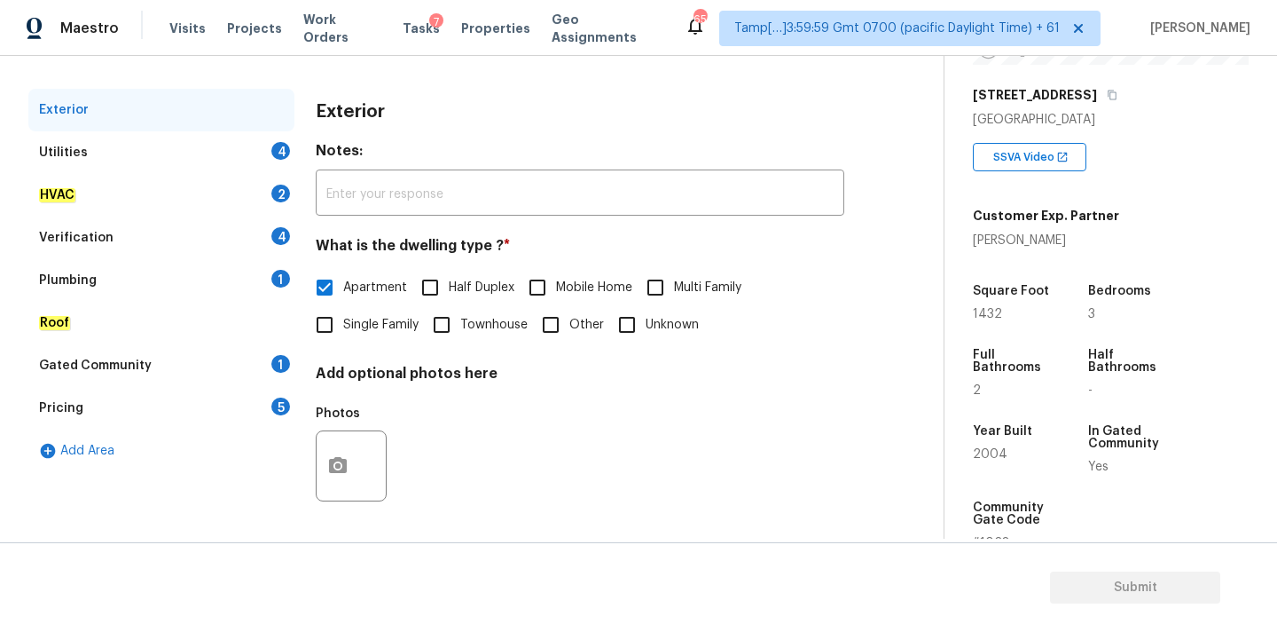
scroll to position [160, 0]
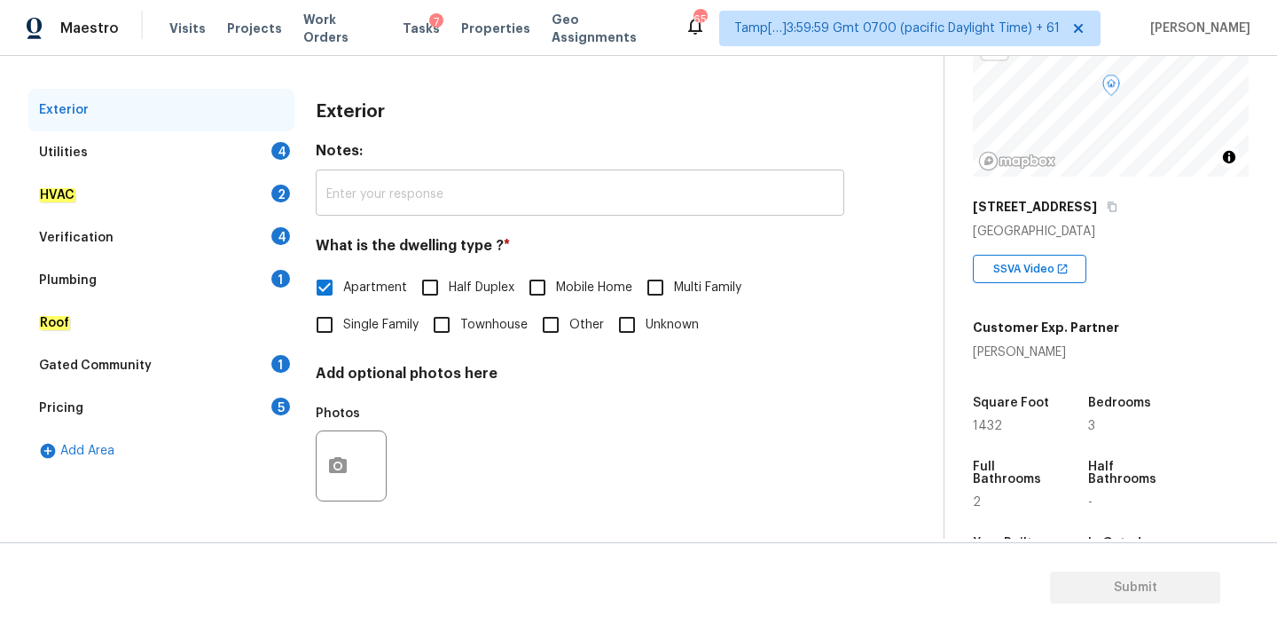
click at [364, 187] on input "text" at bounding box center [580, 195] width 529 height 42
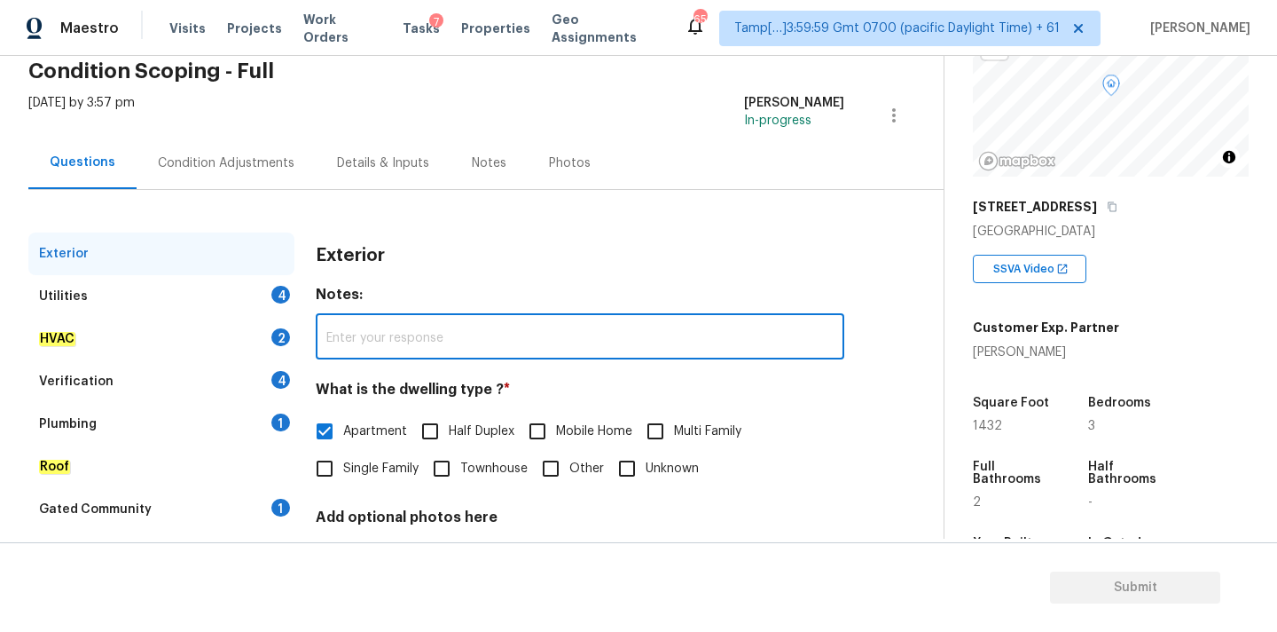
scroll to position [68, 0]
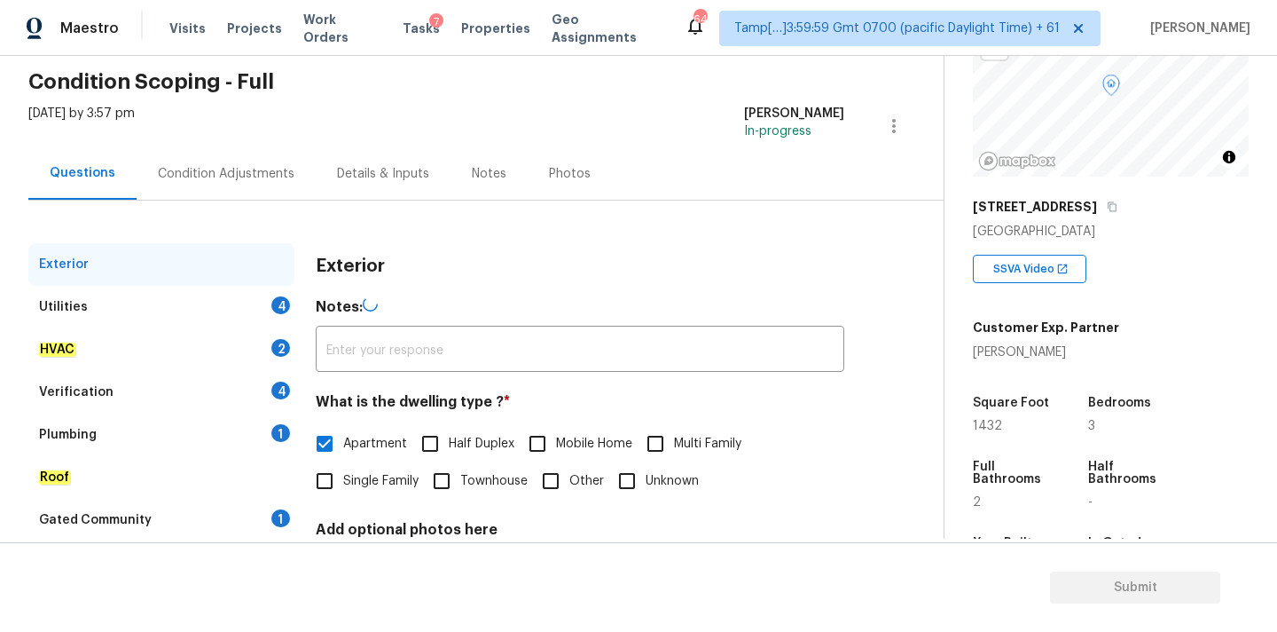
click at [214, 175] on div "Condition Adjustments" at bounding box center [226, 174] width 137 height 18
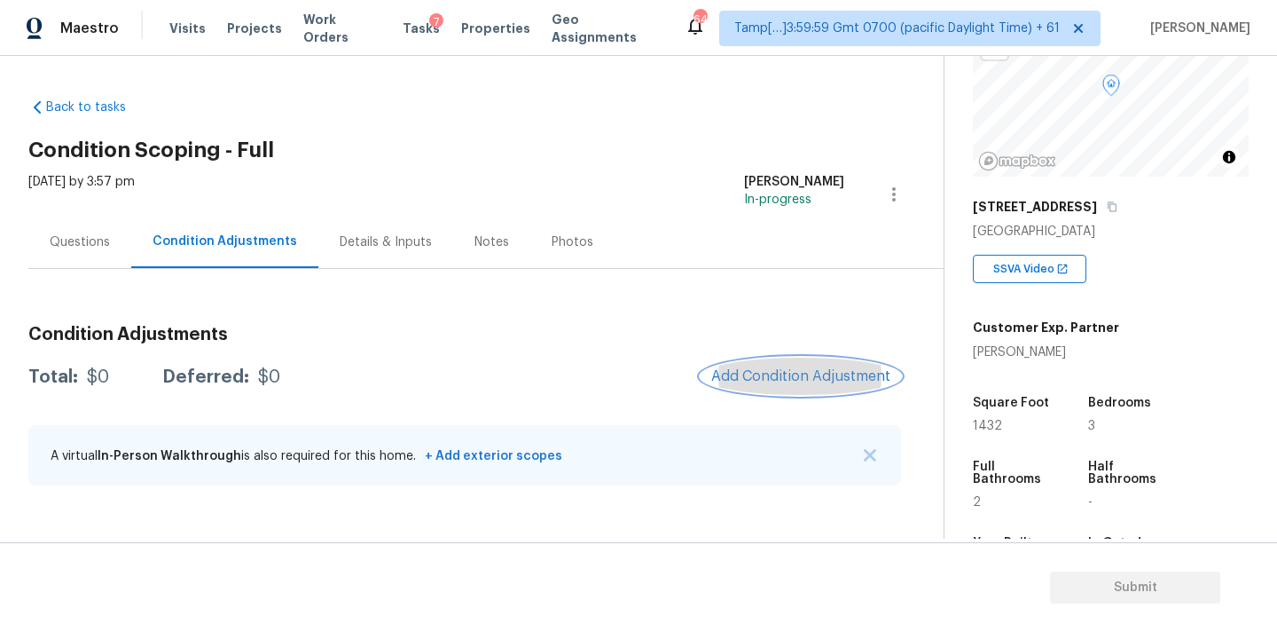
click at [783, 378] on span "Add Condition Adjustment" at bounding box center [800, 376] width 179 height 16
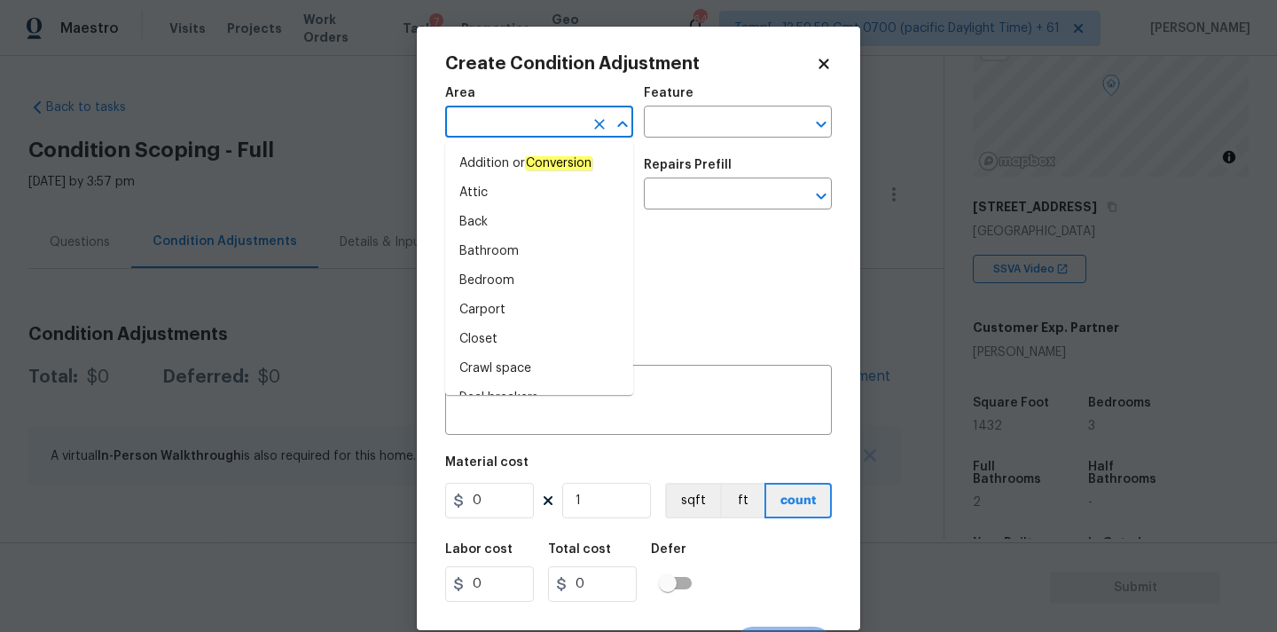
click at [513, 118] on input "text" at bounding box center [514, 123] width 138 height 27
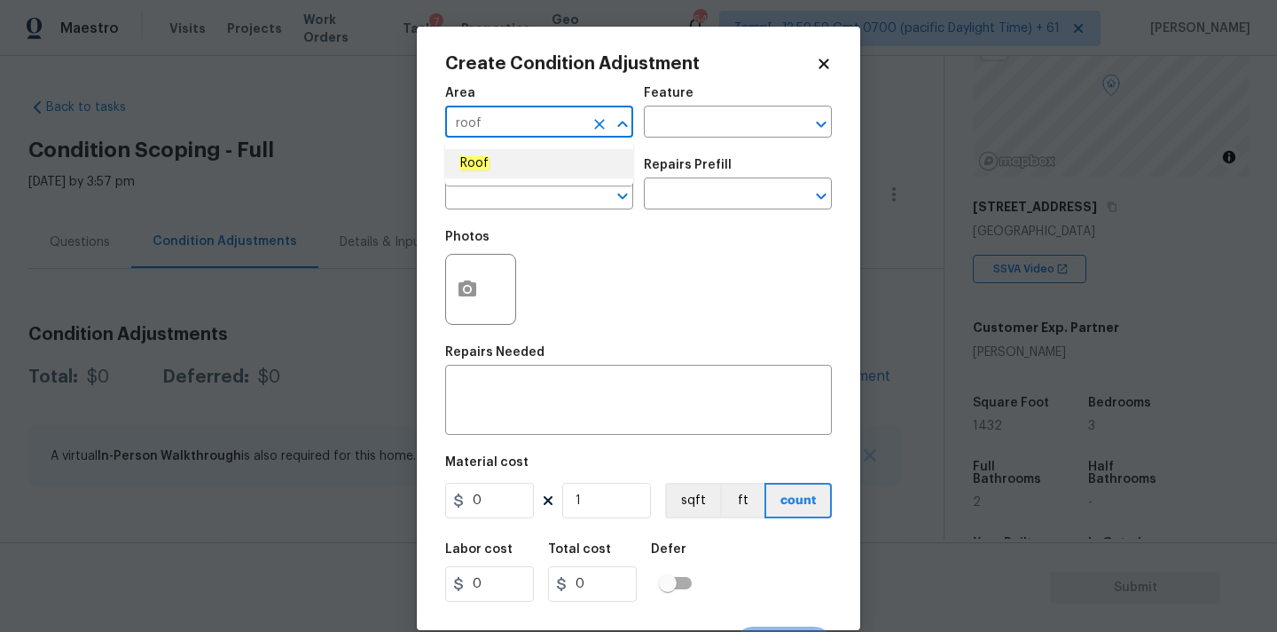
click at [495, 165] on li "Roof" at bounding box center [539, 163] width 188 height 29
type input "Roof"
click at [495, 195] on input "text" at bounding box center [514, 195] width 138 height 27
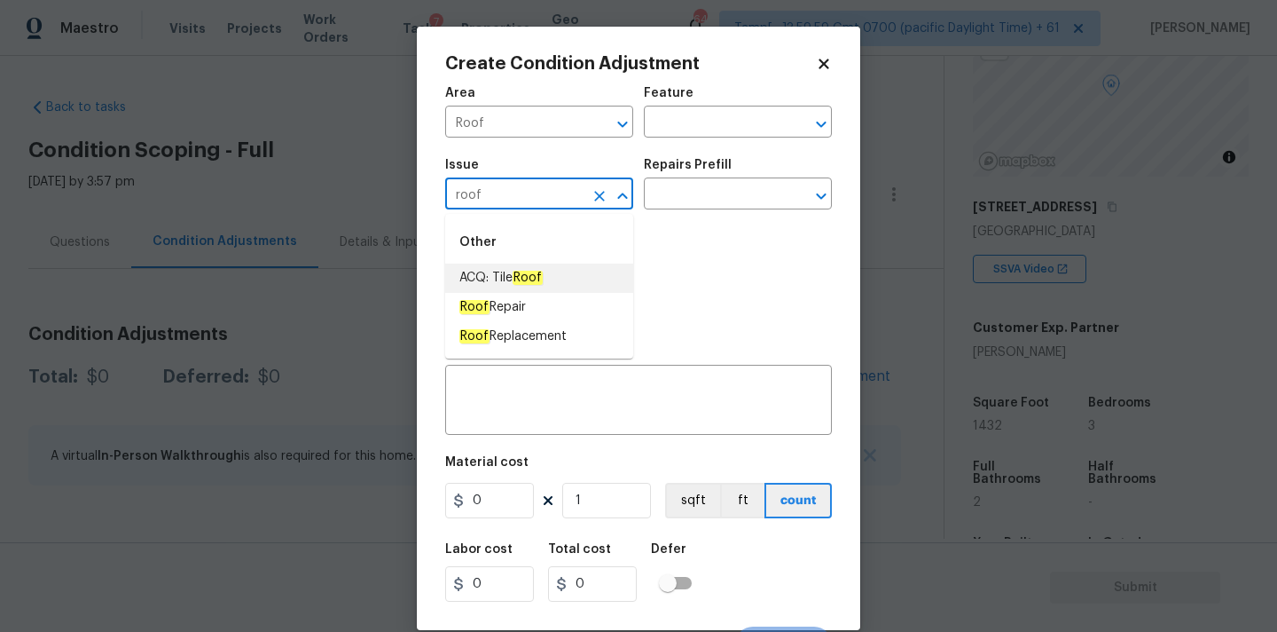
click at [490, 280] on span "ACQ: Tile Roof" at bounding box center [500, 278] width 83 height 19
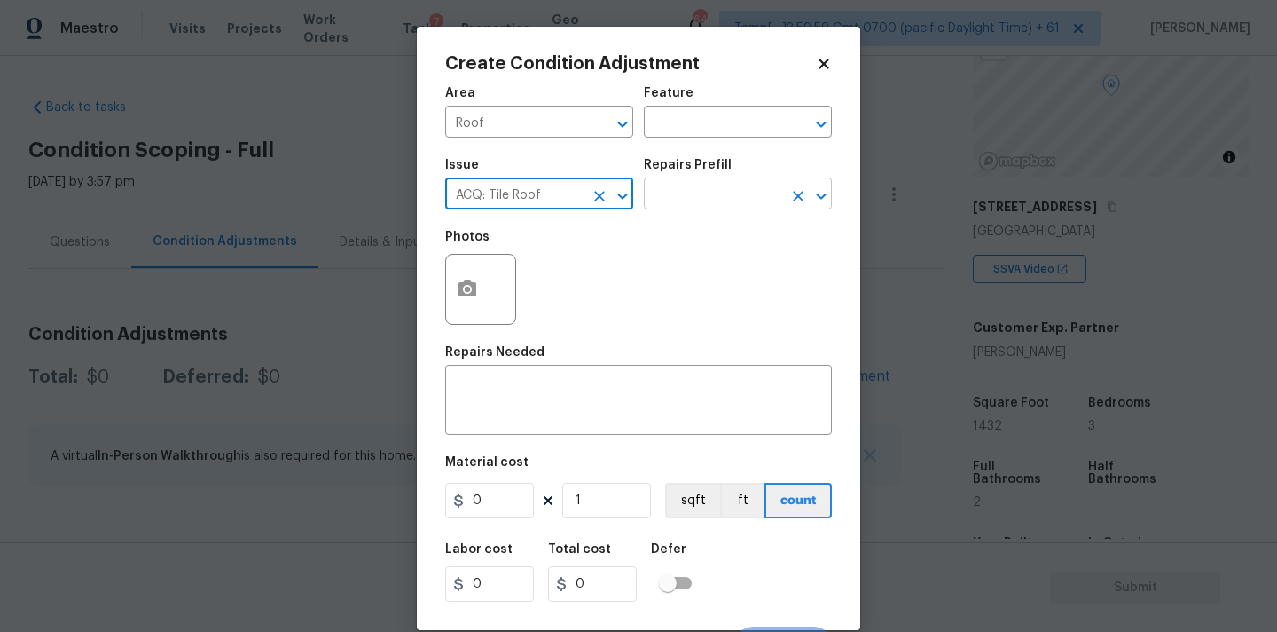
type input "ACQ: Tile Roof"
click at [706, 208] on input "text" at bounding box center [713, 195] width 138 height 27
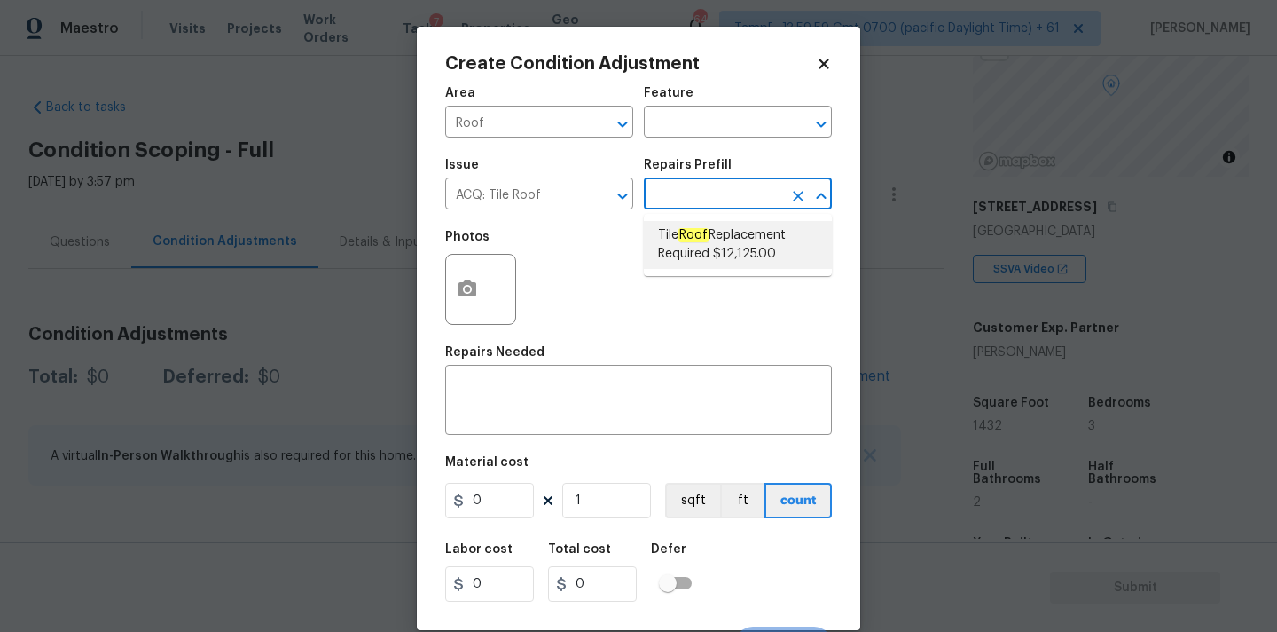
click at [700, 247] on span "Tile Roof Replacement Required $12,125.00" at bounding box center [738, 244] width 160 height 37
type input "Acquisition"
type textarea "Acquisition Scope: Replacement required"
type input "12125"
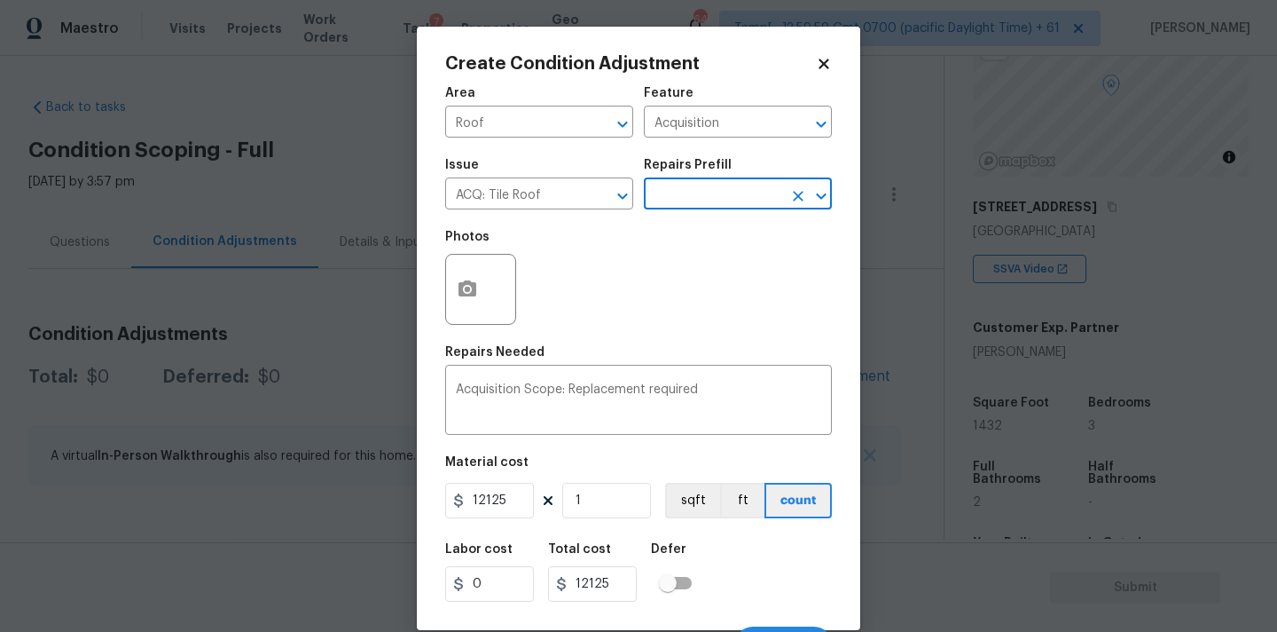
click at [482, 523] on div "Area Roof ​ Feature Acquisition ​ Issue ACQ: Tile Roof ​ Repairs Prefill ​ Phot…" at bounding box center [638, 368] width 387 height 585
click at [497, 506] on input "12125" at bounding box center [489, 500] width 89 height 35
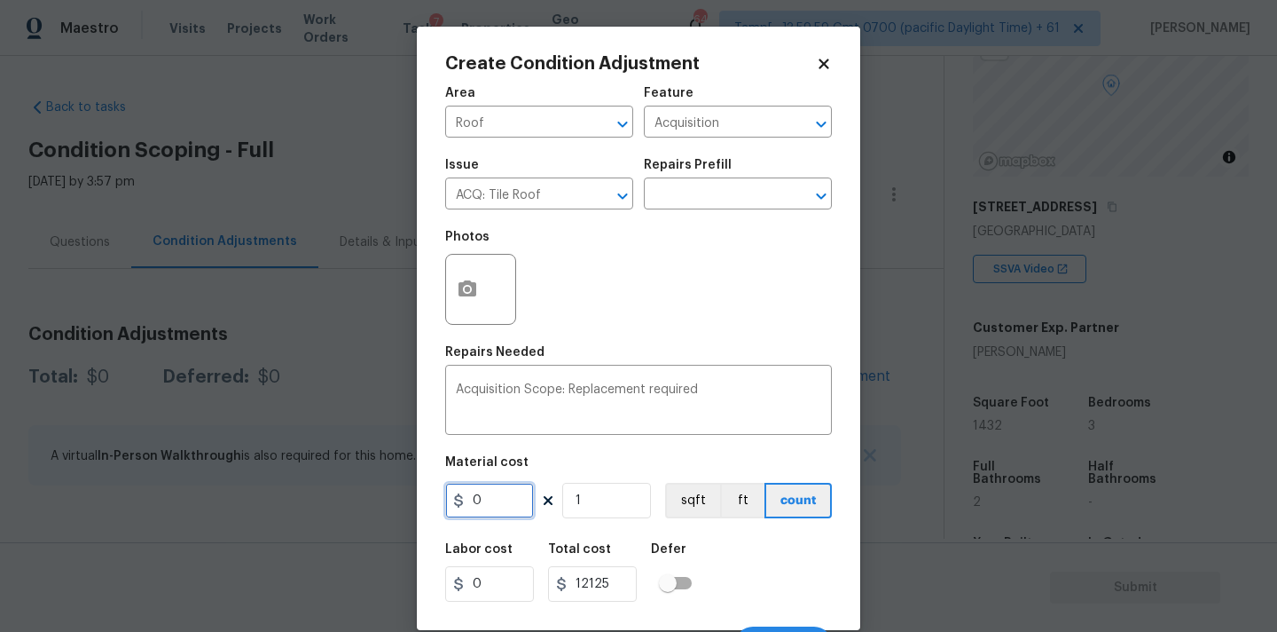
type input "0"
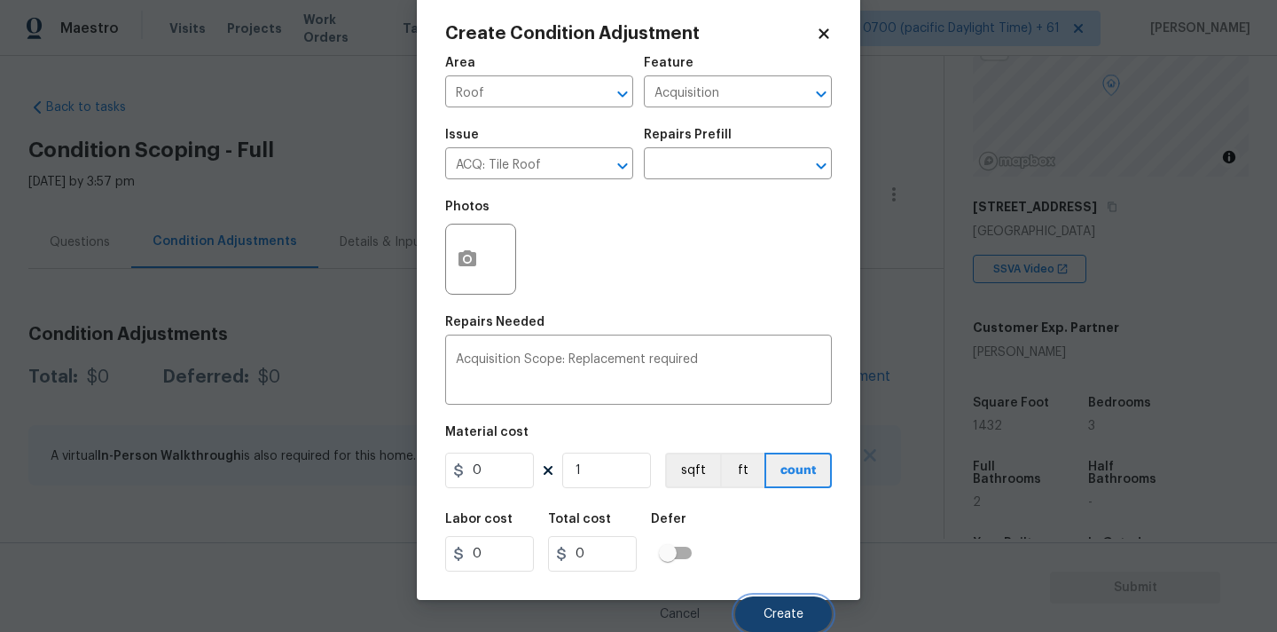
click at [792, 608] on span "Create" at bounding box center [784, 614] width 40 height 13
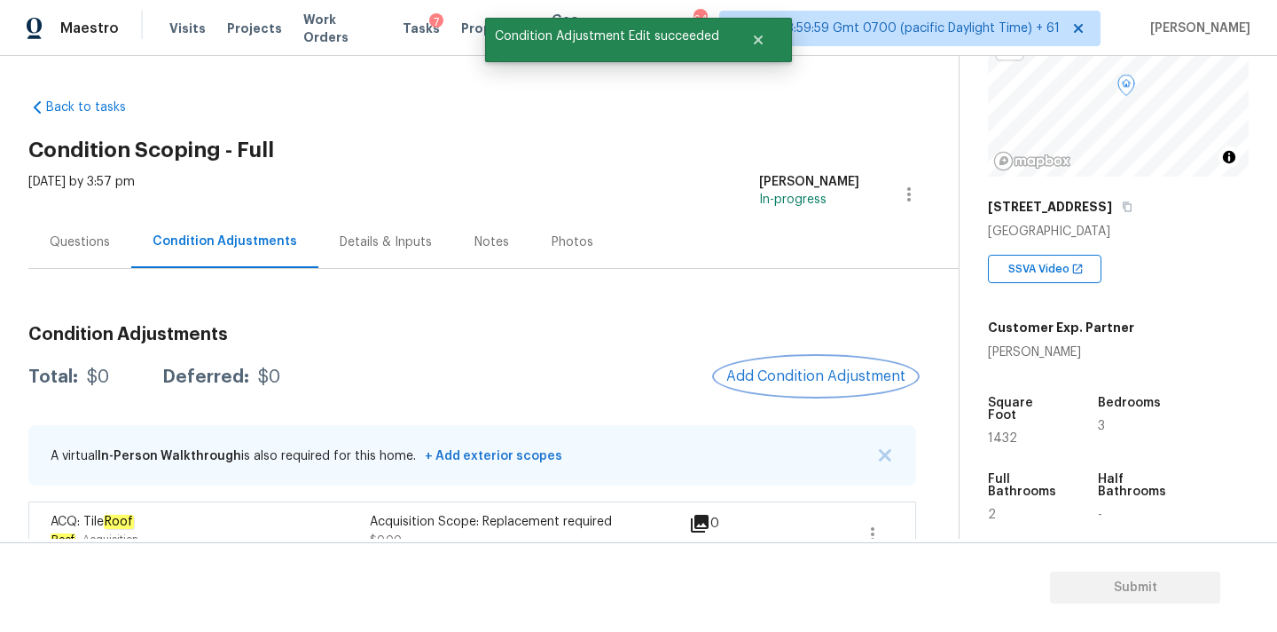
scroll to position [34, 0]
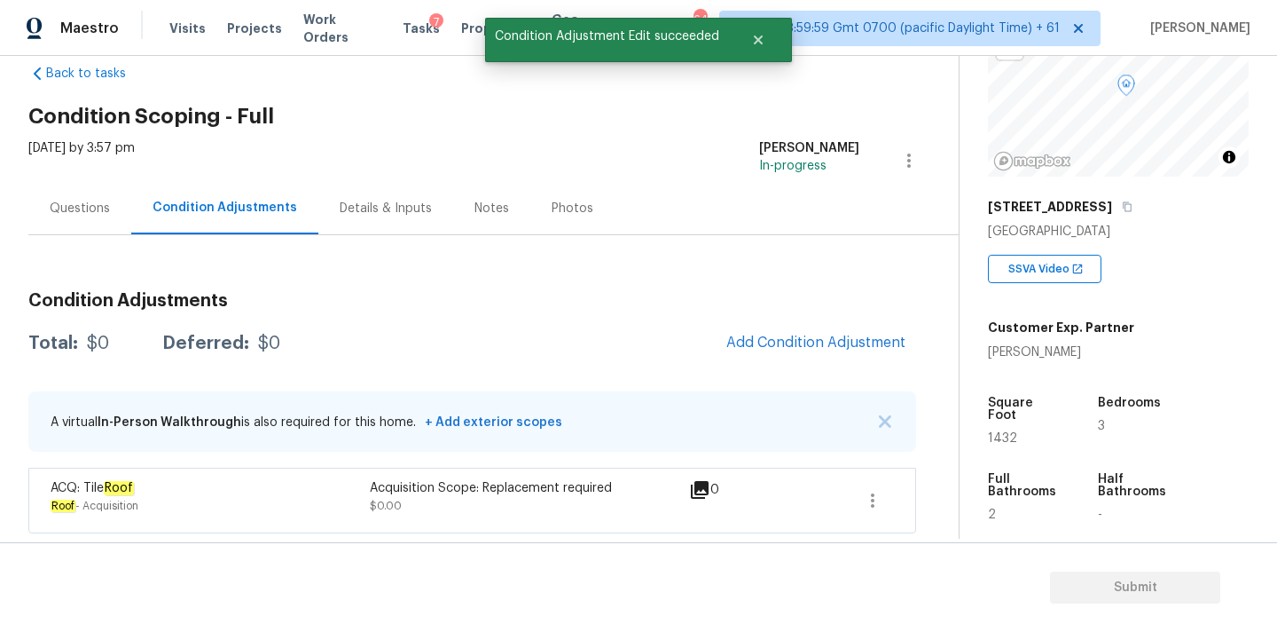
click at [93, 195] on div "Questions" at bounding box center [79, 208] width 103 height 52
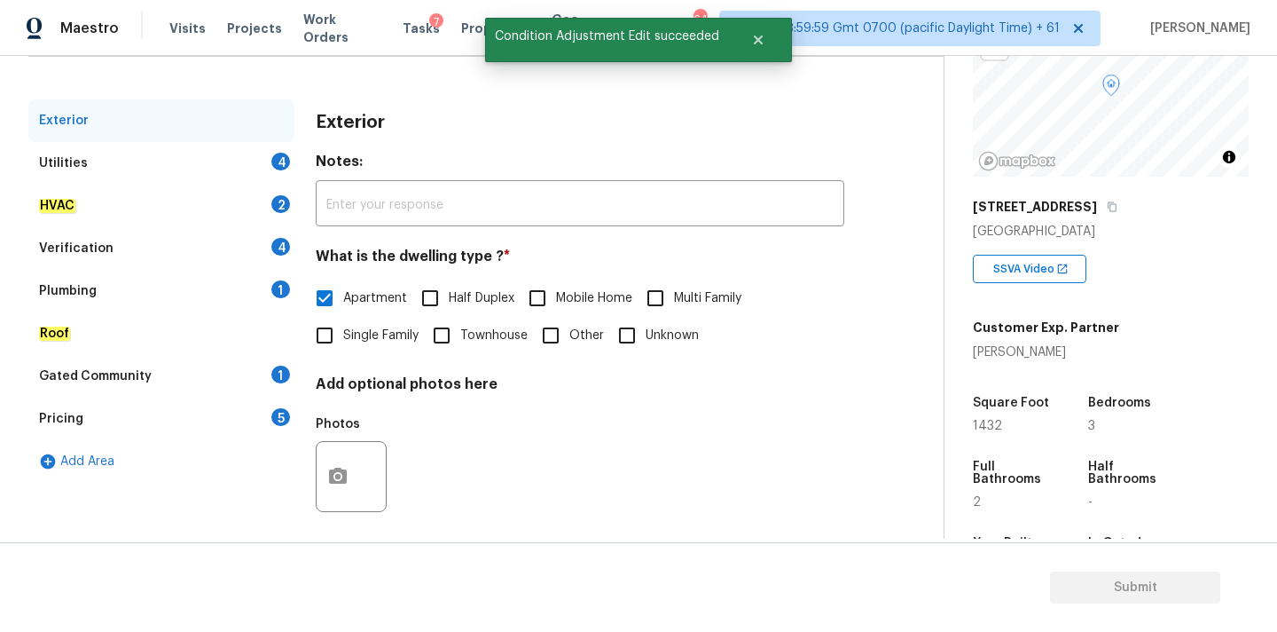
scroll to position [223, 0]
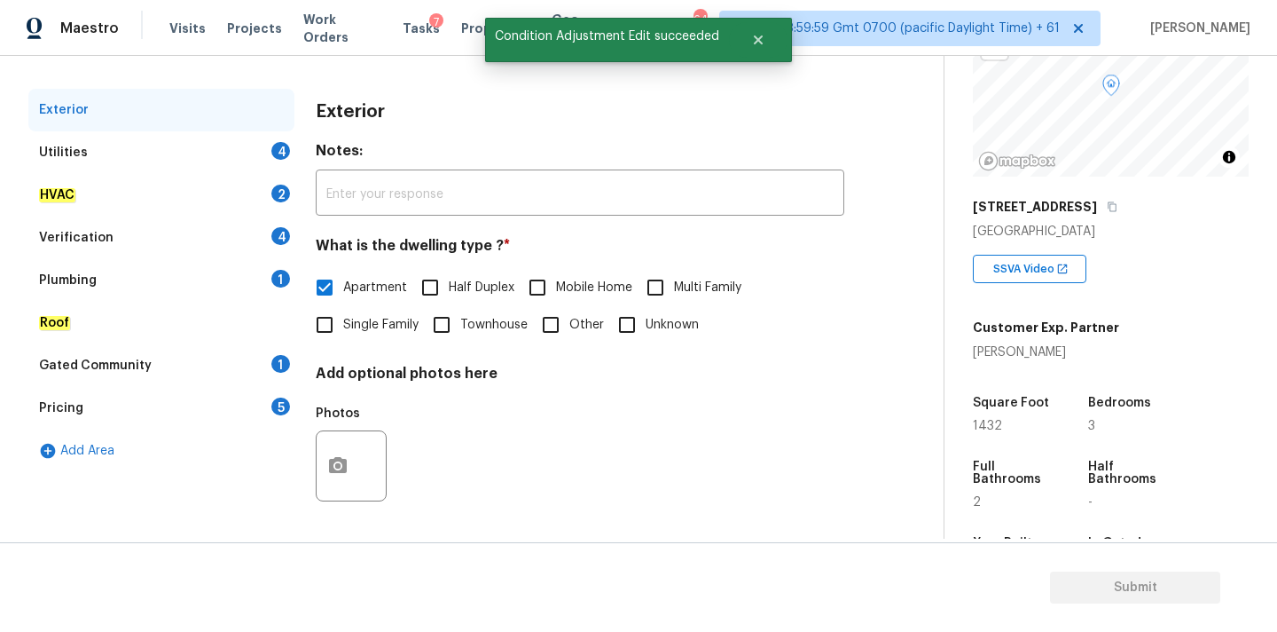
click at [139, 226] on div "Verification 4" at bounding box center [161, 237] width 266 height 43
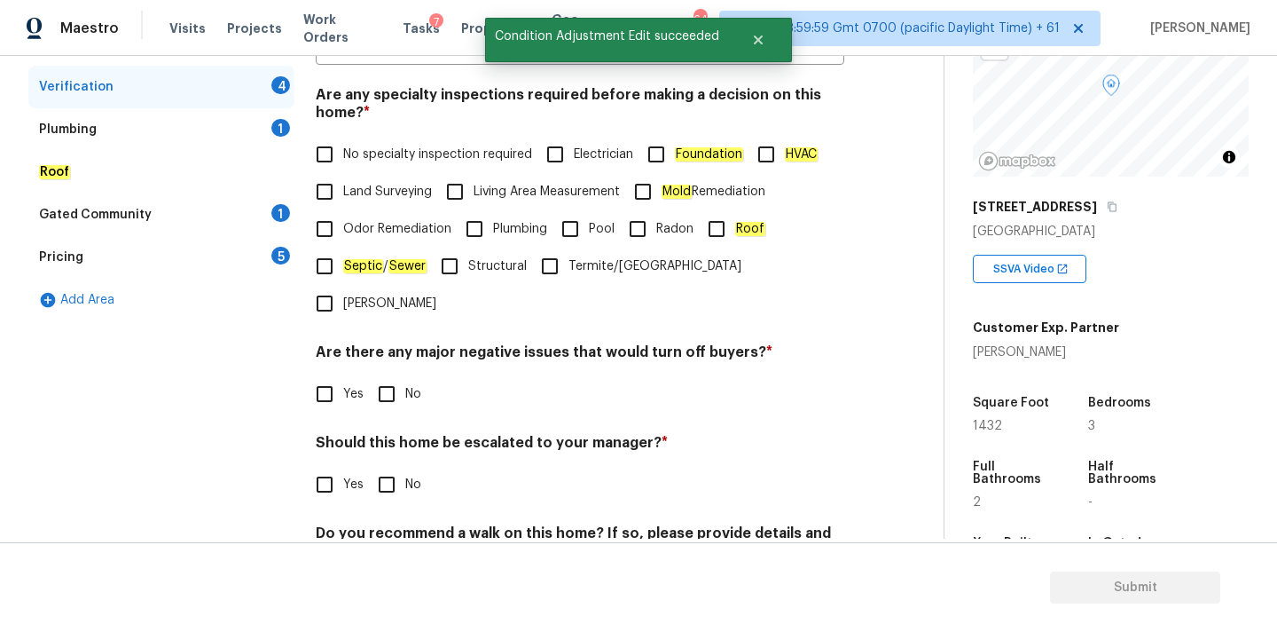
scroll to position [400, 0]
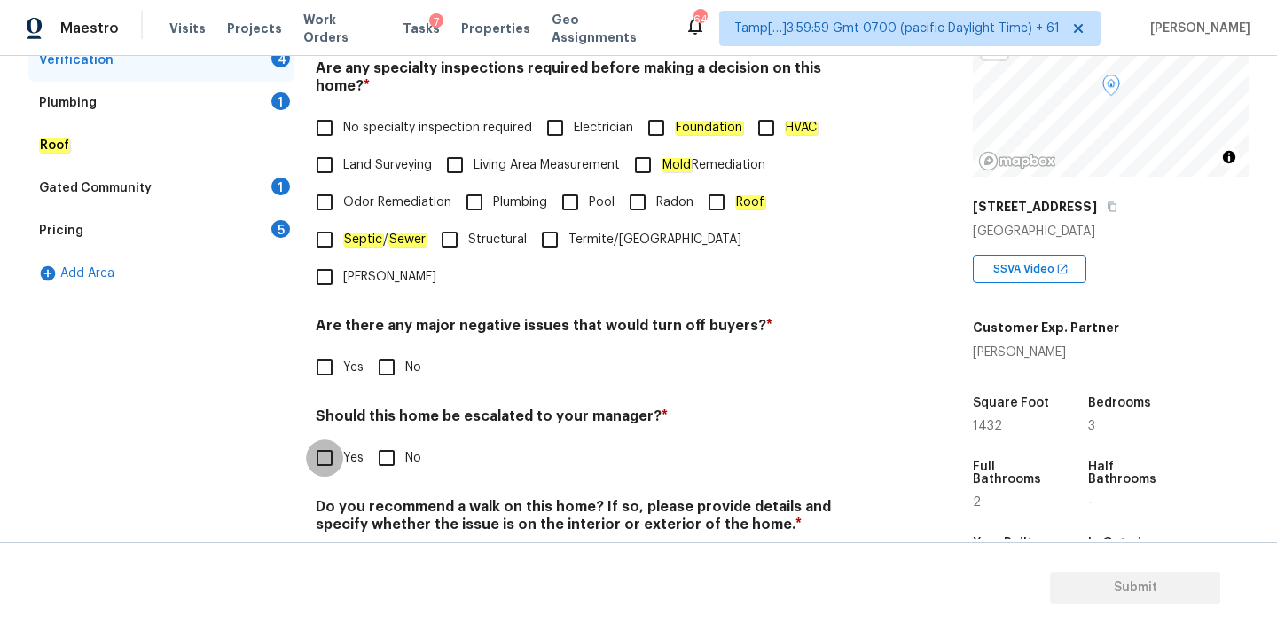
click at [333, 439] on input "Yes" at bounding box center [324, 457] width 37 height 37
checkbox input "true"
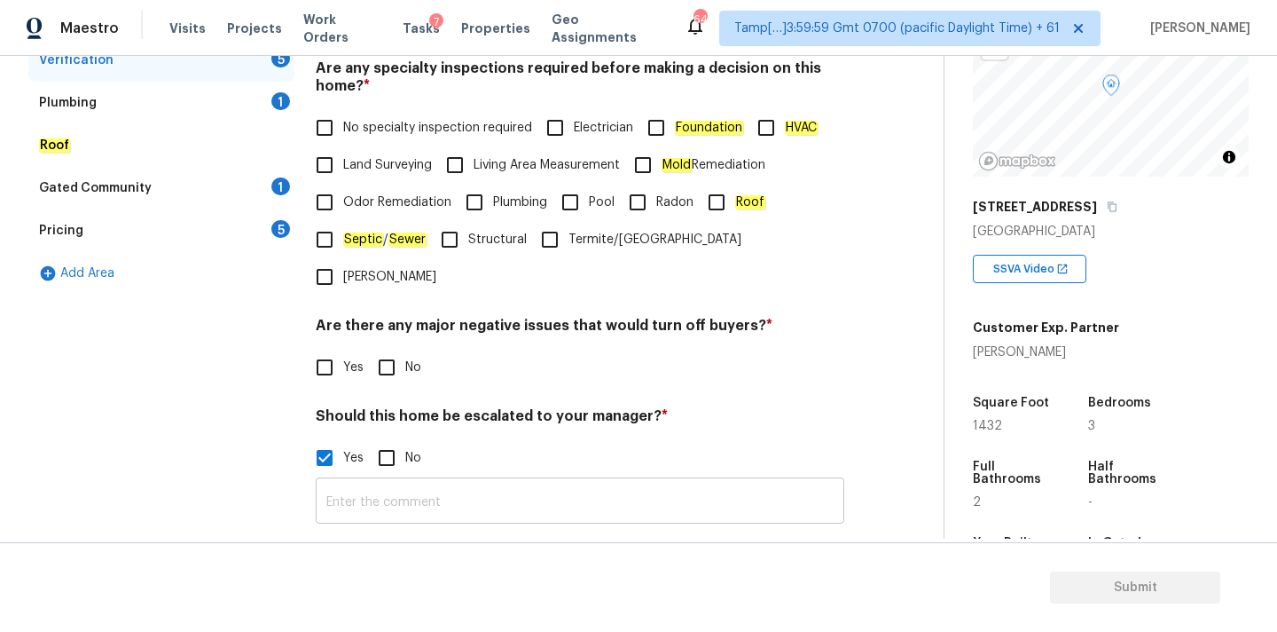
click at [381, 482] on input "text" at bounding box center [580, 503] width 529 height 42
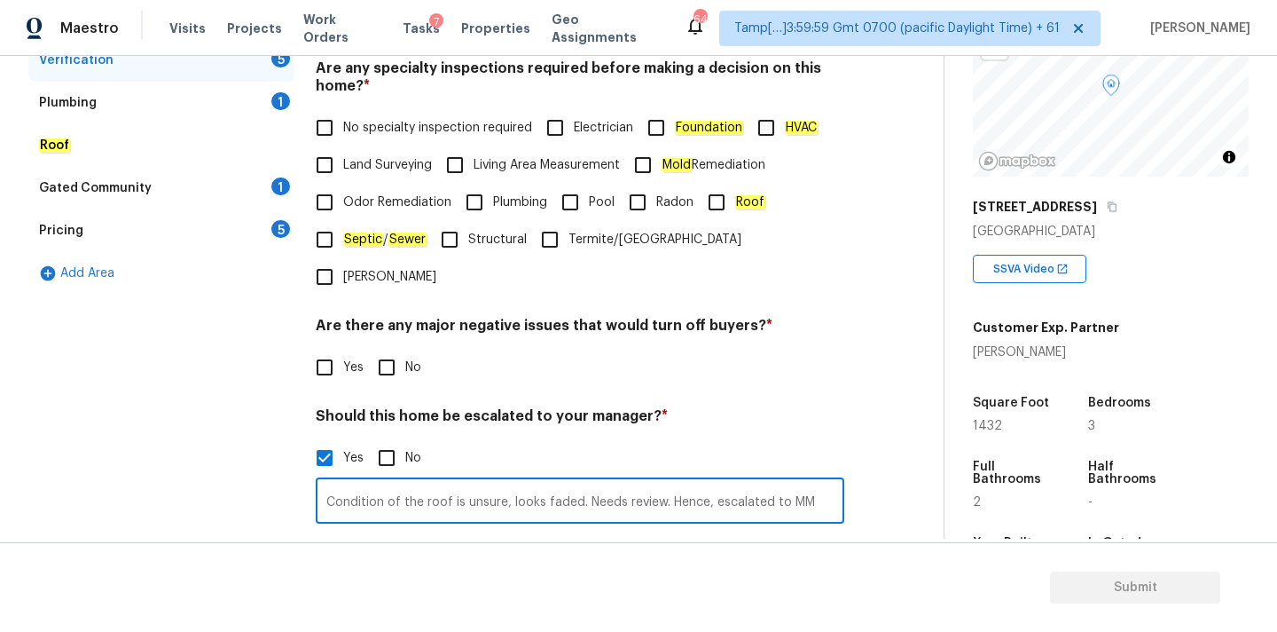
click at [592, 482] on input "Condition of the roof is unsure, looks faded. Needs review. Hence, escalated to…" at bounding box center [580, 503] width 529 height 42
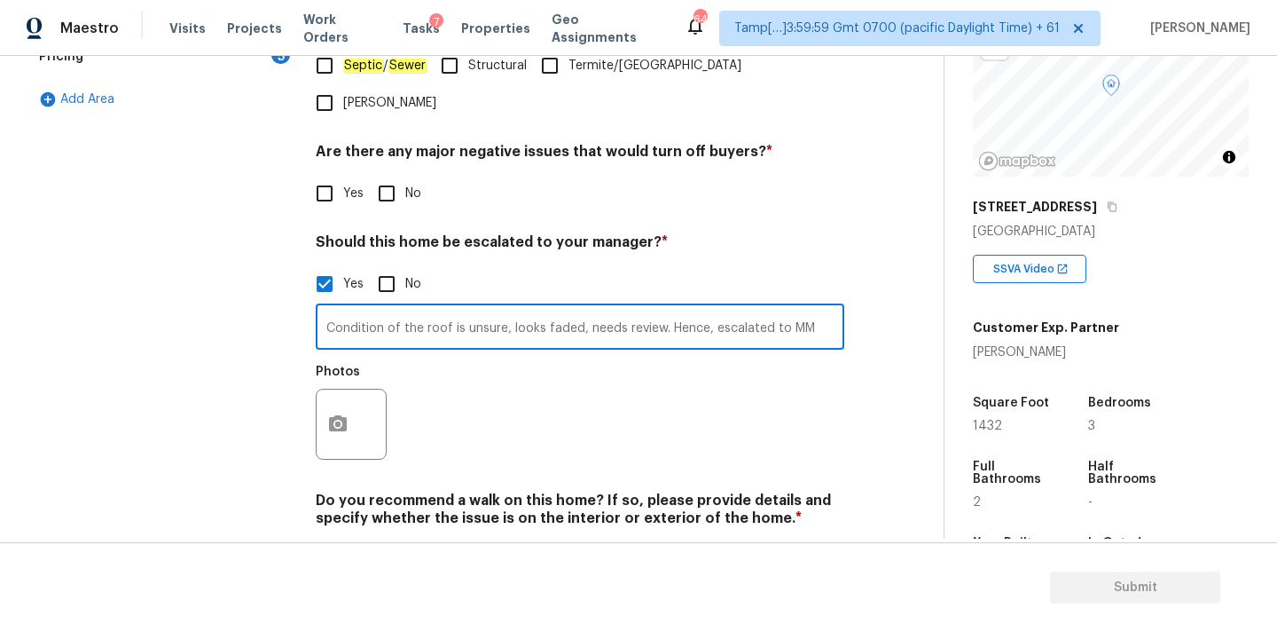
scroll to position [590, 0]
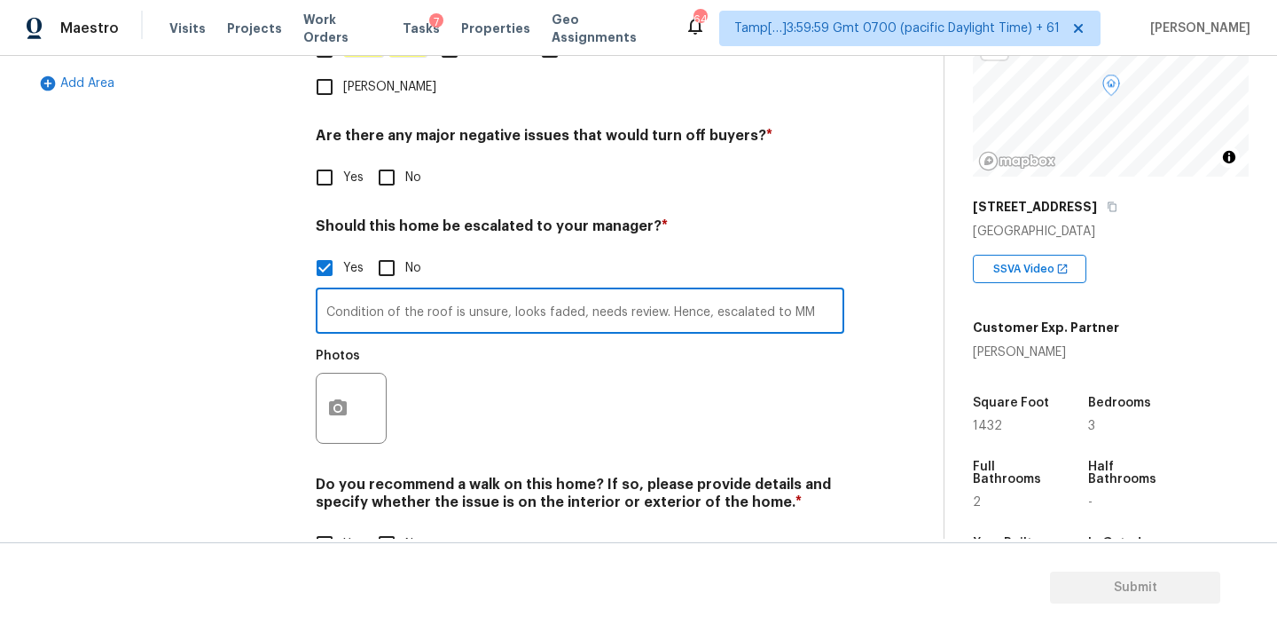
type input "Condition of the roof is unsure, looks faded, needs review. Hence, escalated to…"
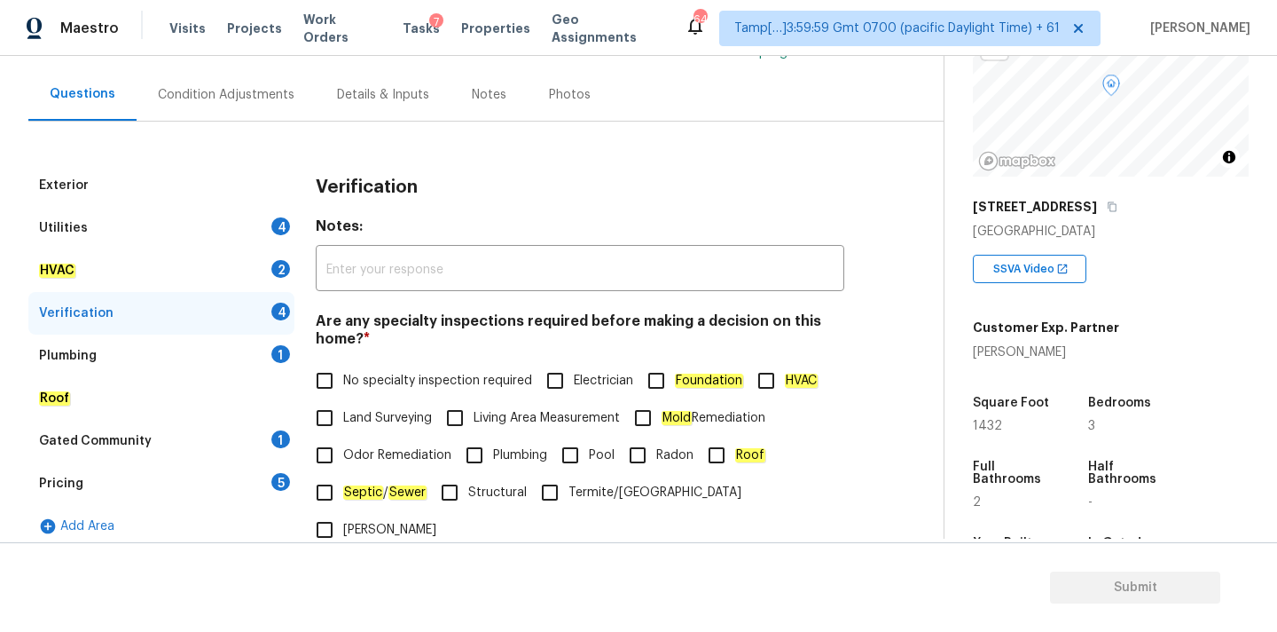
click at [219, 91] on div "Condition Adjustments" at bounding box center [226, 95] width 137 height 18
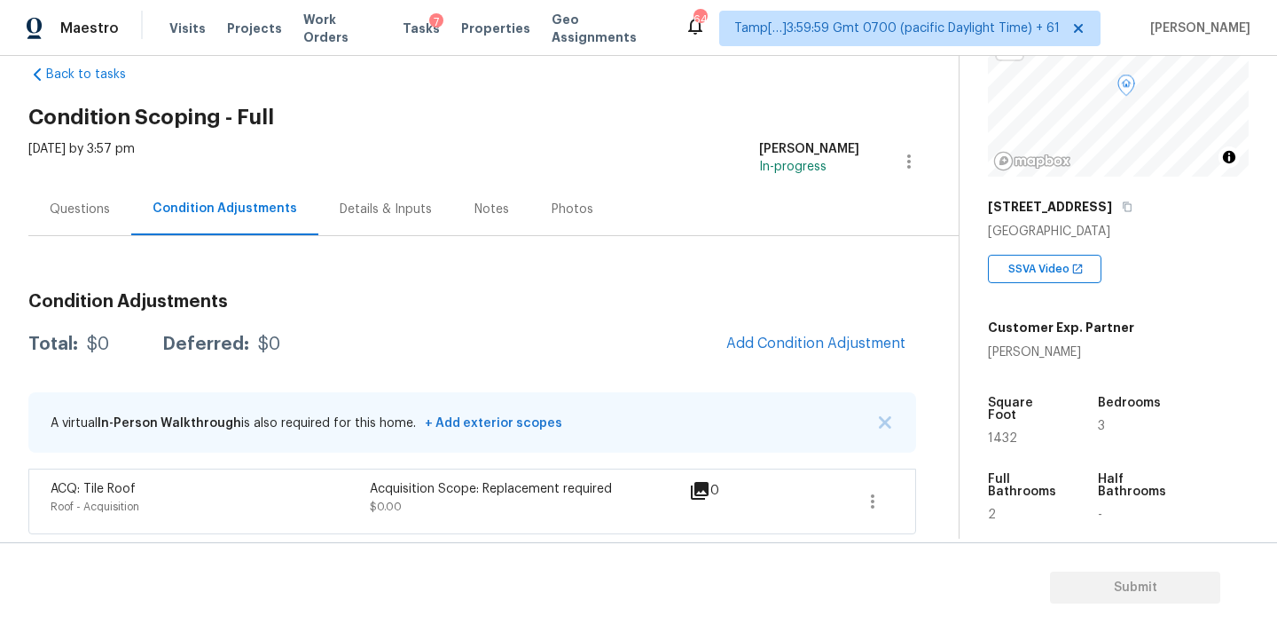
scroll to position [34, 0]
click at [755, 333] on button "Add Condition Adjustment" at bounding box center [816, 342] width 200 height 37
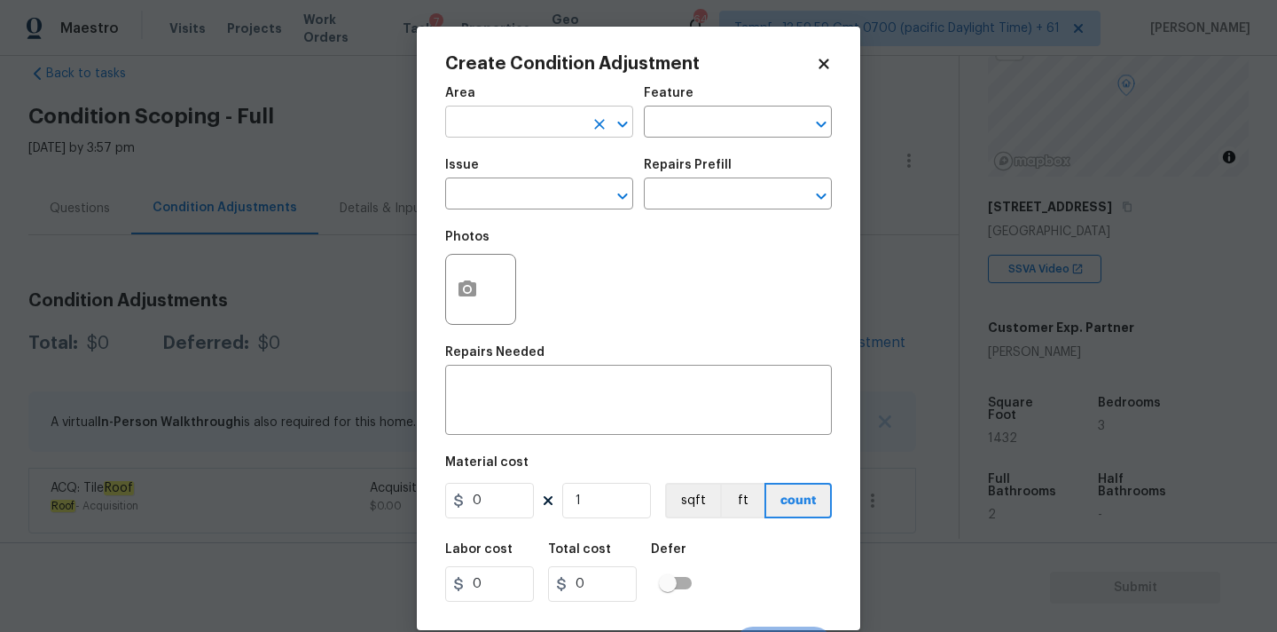
click at [492, 122] on input "text" at bounding box center [514, 123] width 138 height 27
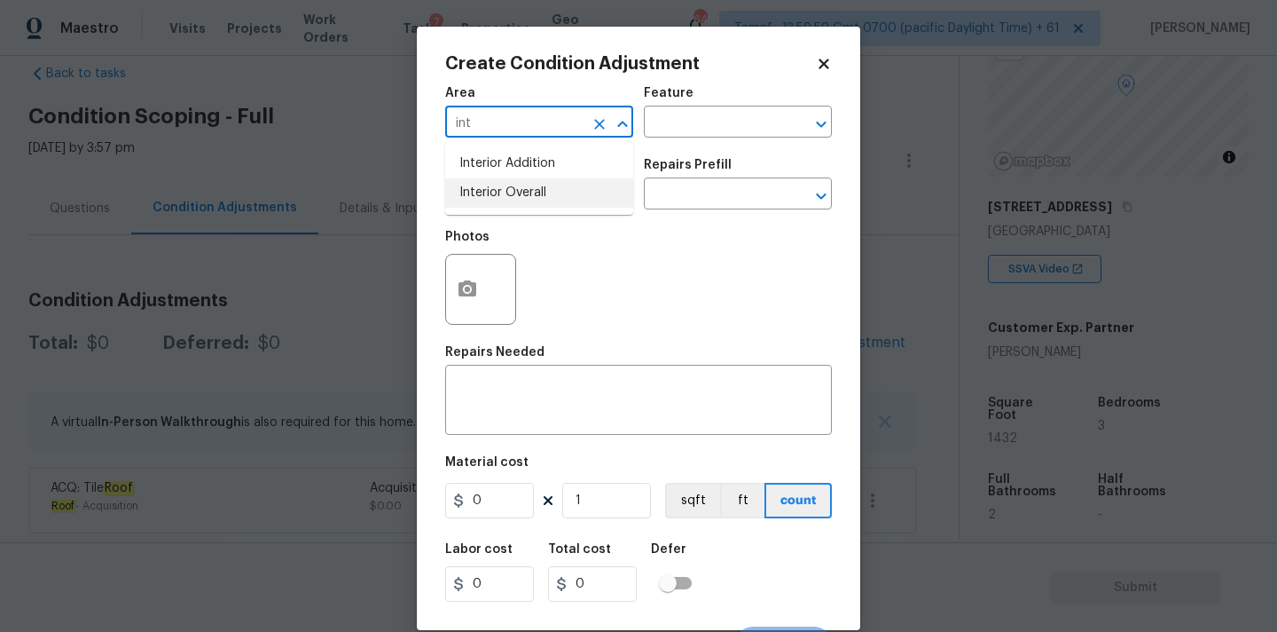
click at [498, 197] on li "Interior Overall" at bounding box center [539, 192] width 188 height 29
type input "Interior Overall"
click at [498, 197] on input "text" at bounding box center [514, 195] width 138 height 27
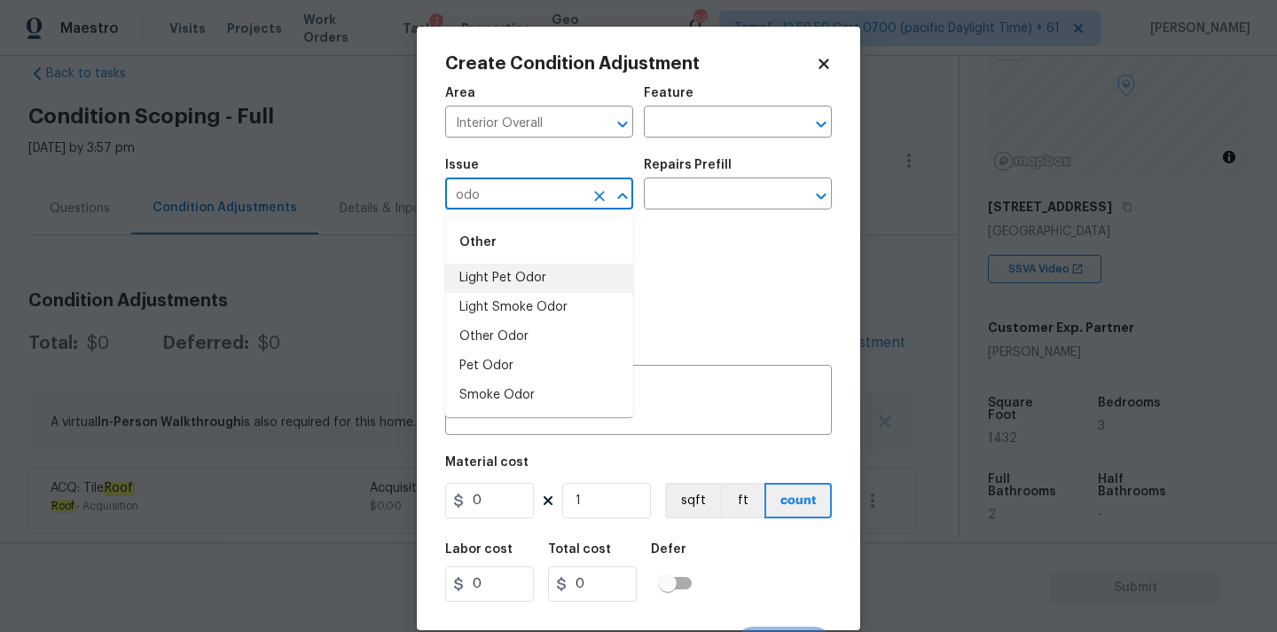
click at [505, 271] on li "Light Pet Odor" at bounding box center [539, 277] width 188 height 29
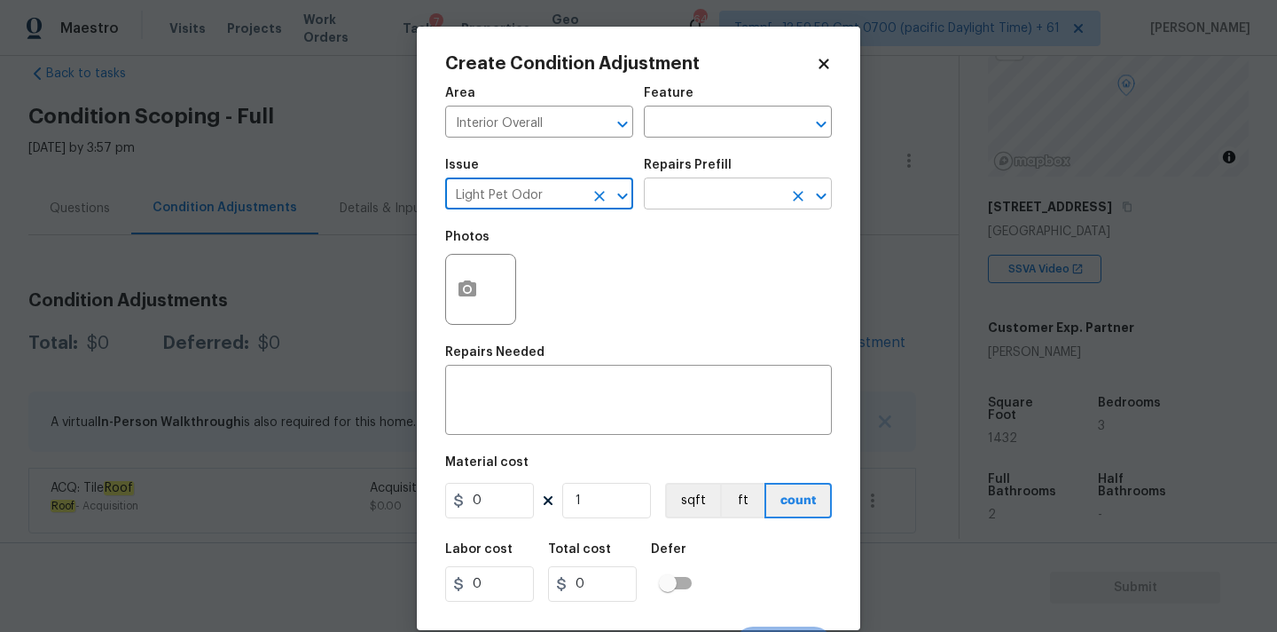
type input "Light Pet Odor"
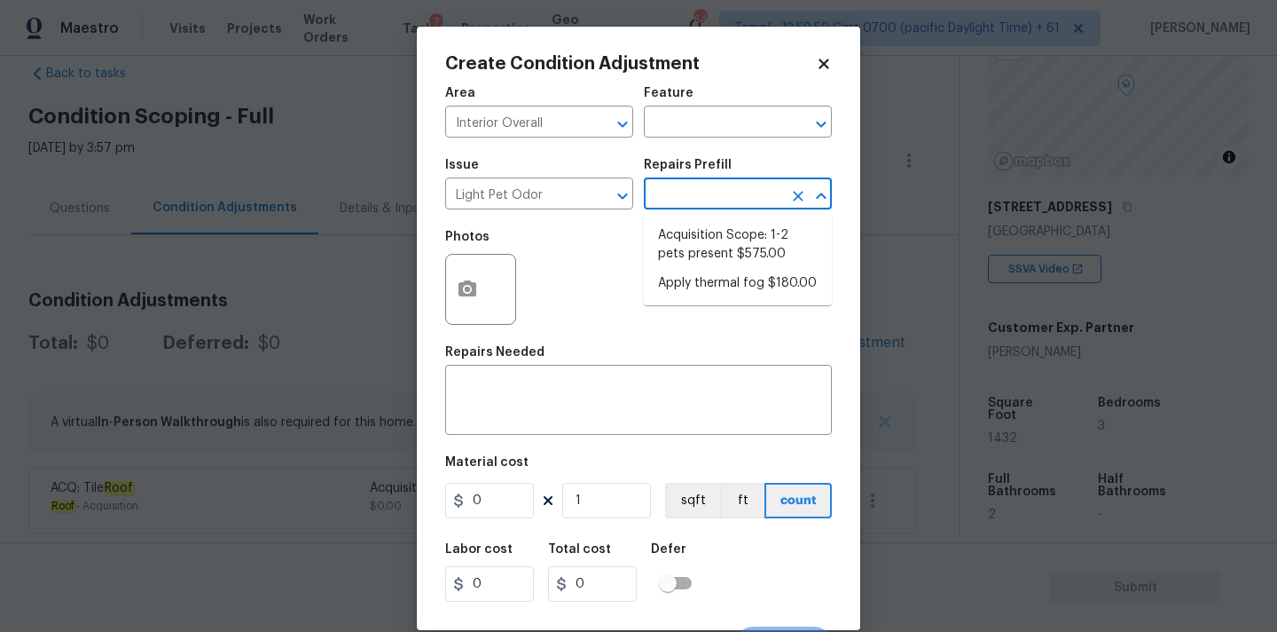
click at [726, 182] on input "text" at bounding box center [713, 195] width 138 height 27
click at [720, 236] on li "Acquisition Scope: 1-2 pets present $575.00" at bounding box center [738, 245] width 188 height 48
type textarea "Acquisition Scope: 1-2 pets present"
type input "575"
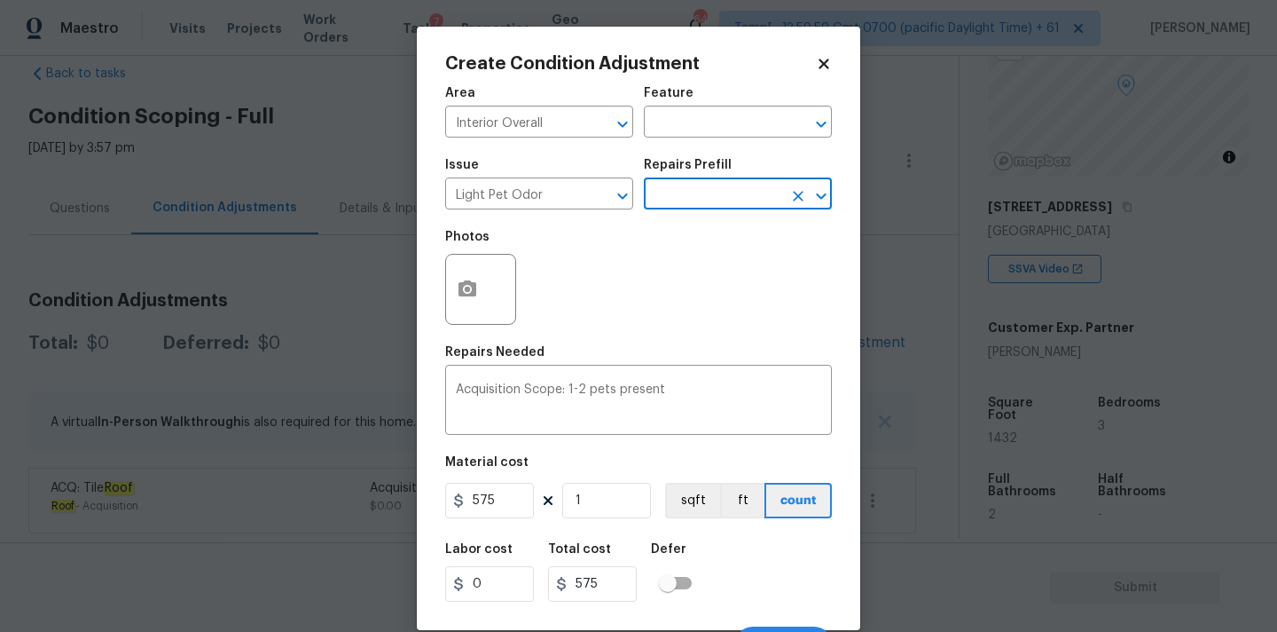
scroll to position [31, 0]
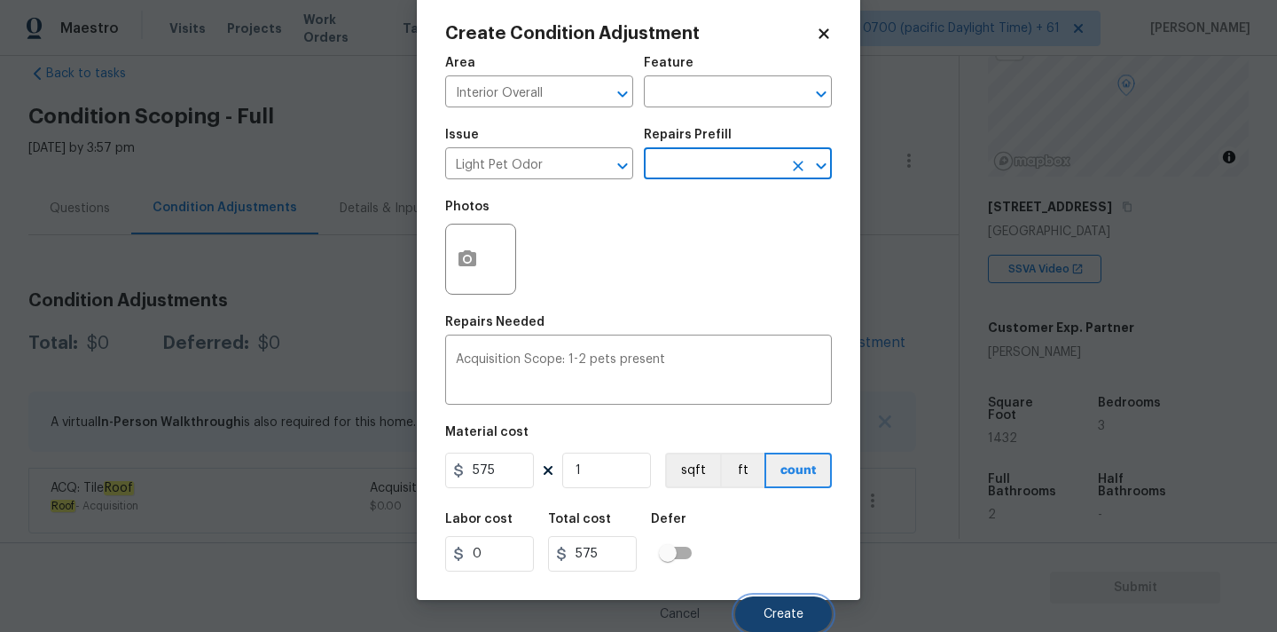
click at [770, 600] on button "Create" at bounding box center [783, 613] width 97 height 35
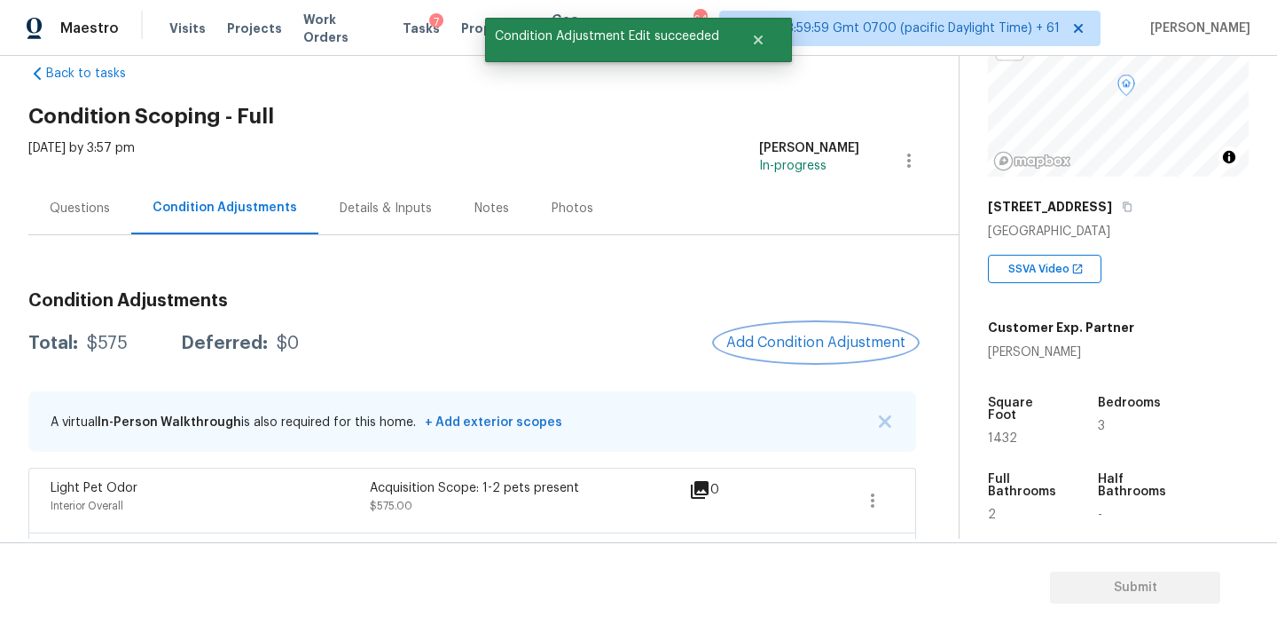
scroll to position [98, 0]
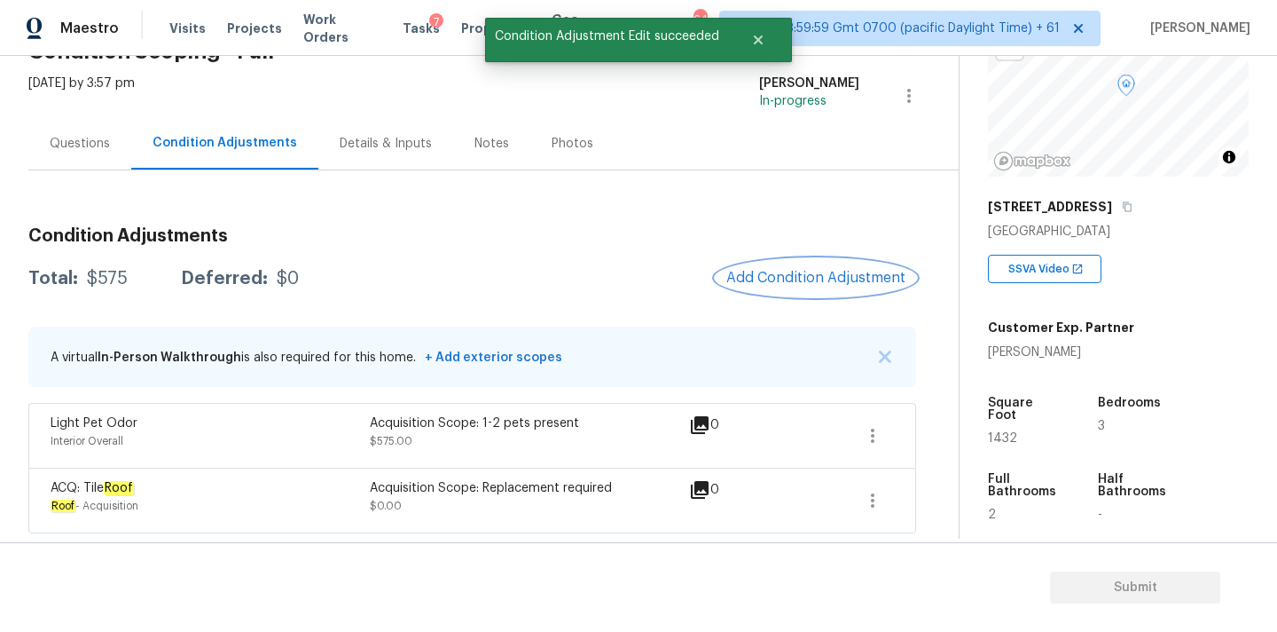
click at [768, 280] on span "Add Condition Adjustment" at bounding box center [815, 278] width 179 height 16
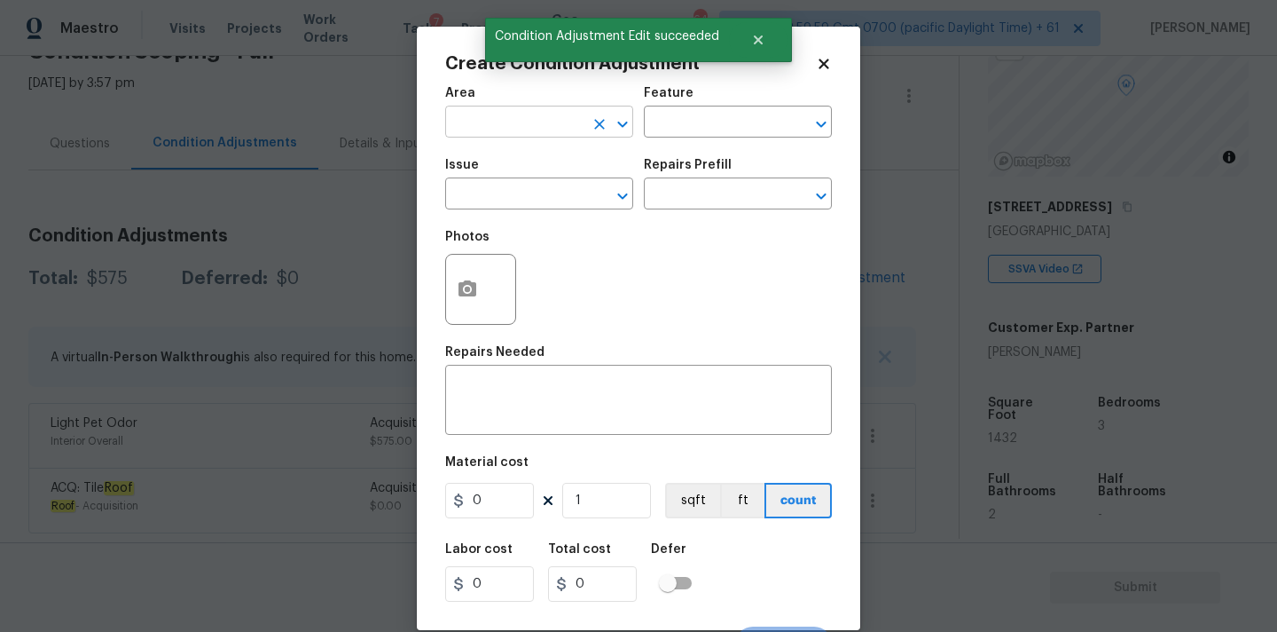
click at [504, 136] on input "text" at bounding box center [514, 123] width 138 height 27
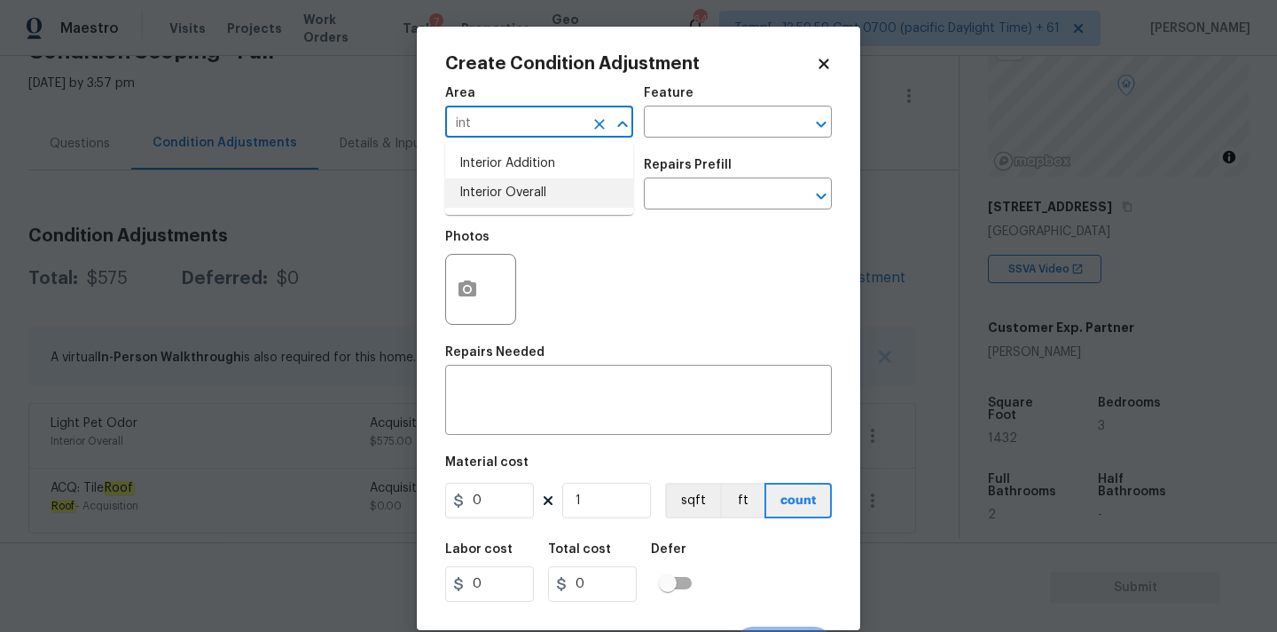
click at [509, 190] on li "Interior Overall" at bounding box center [539, 192] width 188 height 29
type input "Interior Overall"
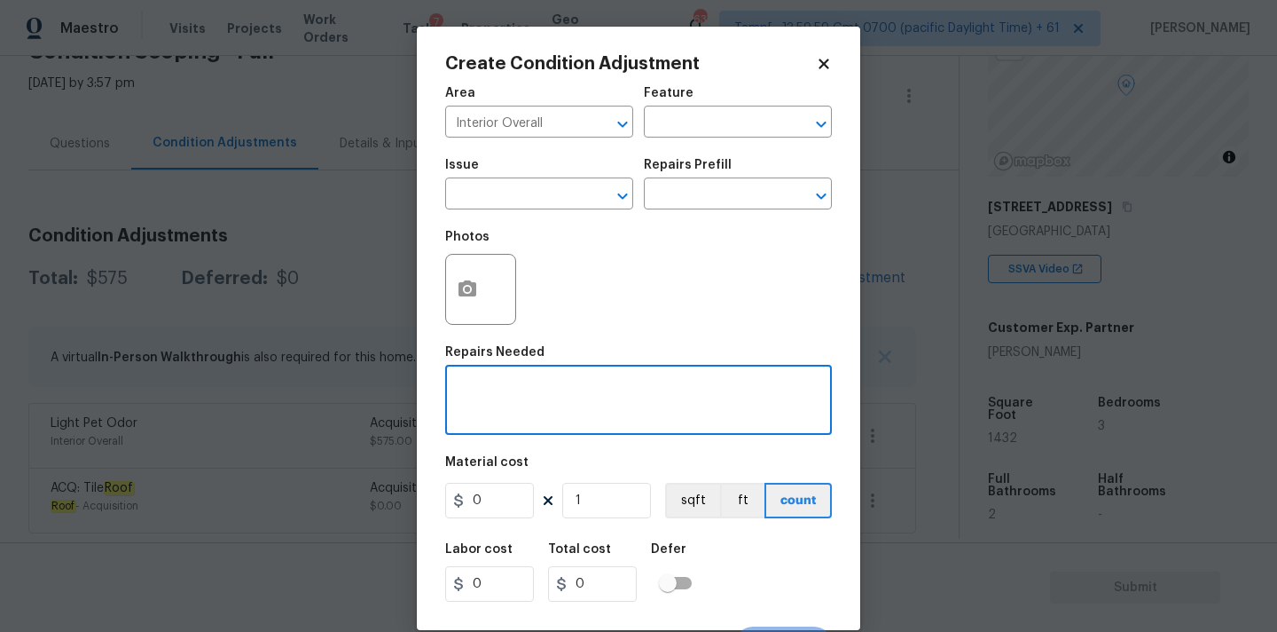
click at [708, 396] on textarea at bounding box center [638, 401] width 365 height 37
click at [563, 218] on span "Issue ​" at bounding box center [539, 184] width 188 height 72
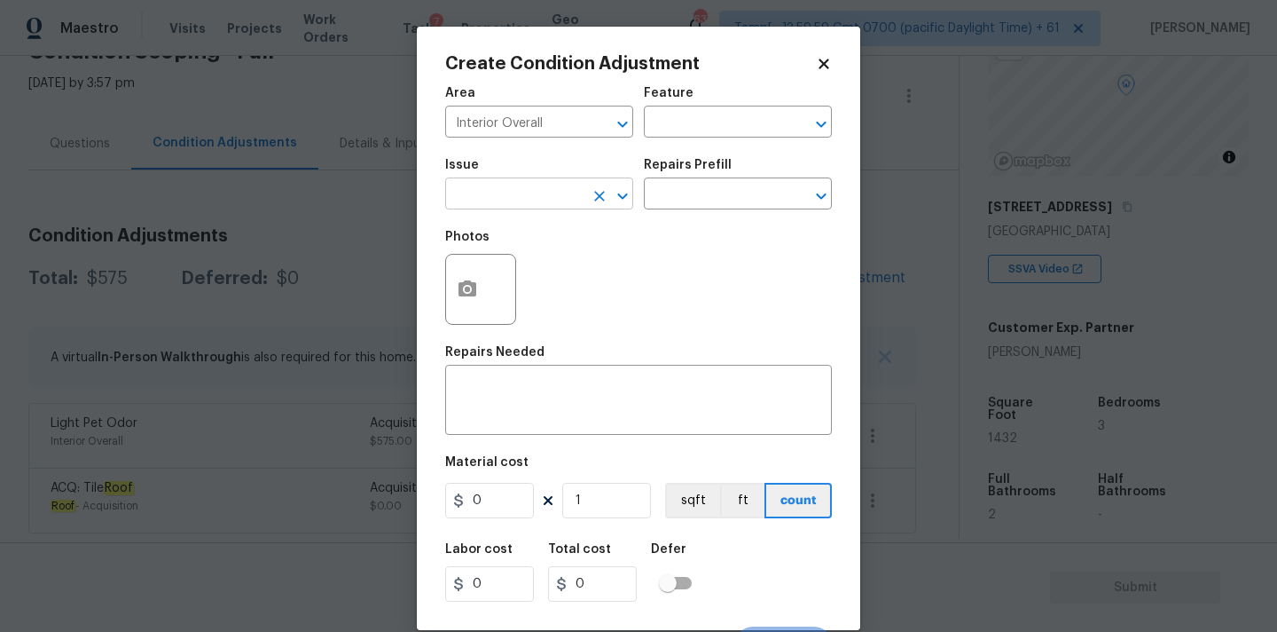
click at [563, 191] on input "text" at bounding box center [514, 195] width 138 height 27
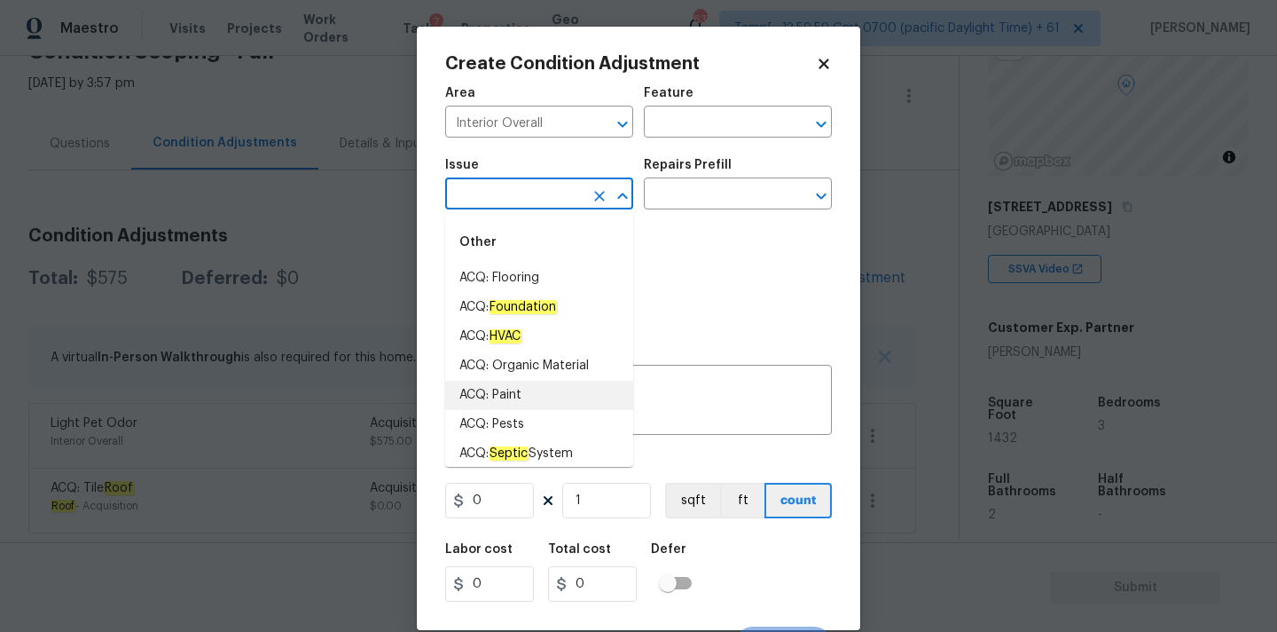
click at [529, 394] on li "ACQ: Paint" at bounding box center [539, 395] width 188 height 29
type input "ACQ: Paint"
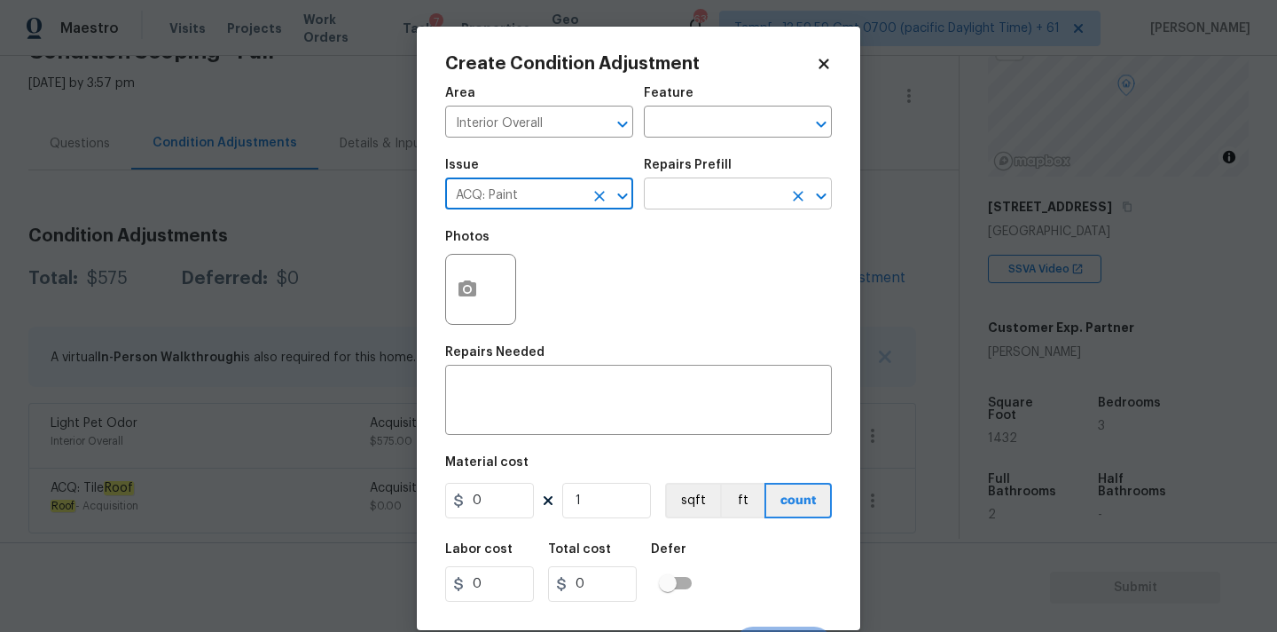
click at [697, 182] on input "text" at bounding box center [713, 195] width 138 height 27
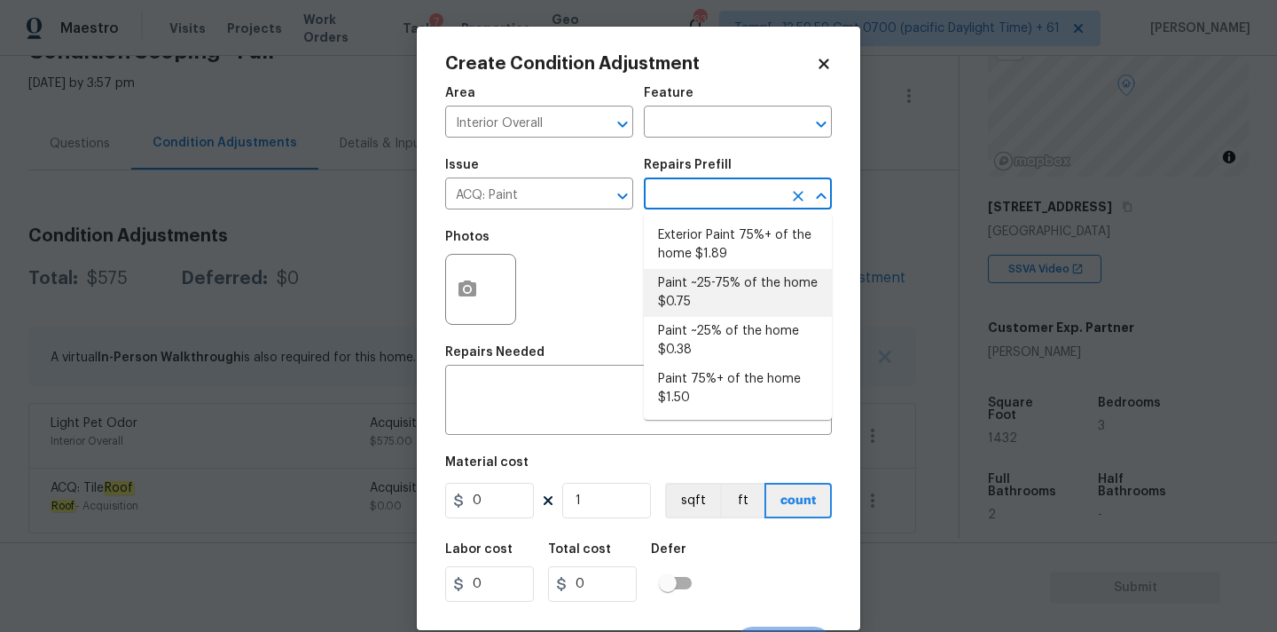
click at [711, 294] on li "Paint ~25-75% of the home $0.75" at bounding box center [738, 293] width 188 height 48
type input "Acquisition"
type textarea "Acquisition Scope: ~25 - 75% of the home needs interior paint"
type input "0.75"
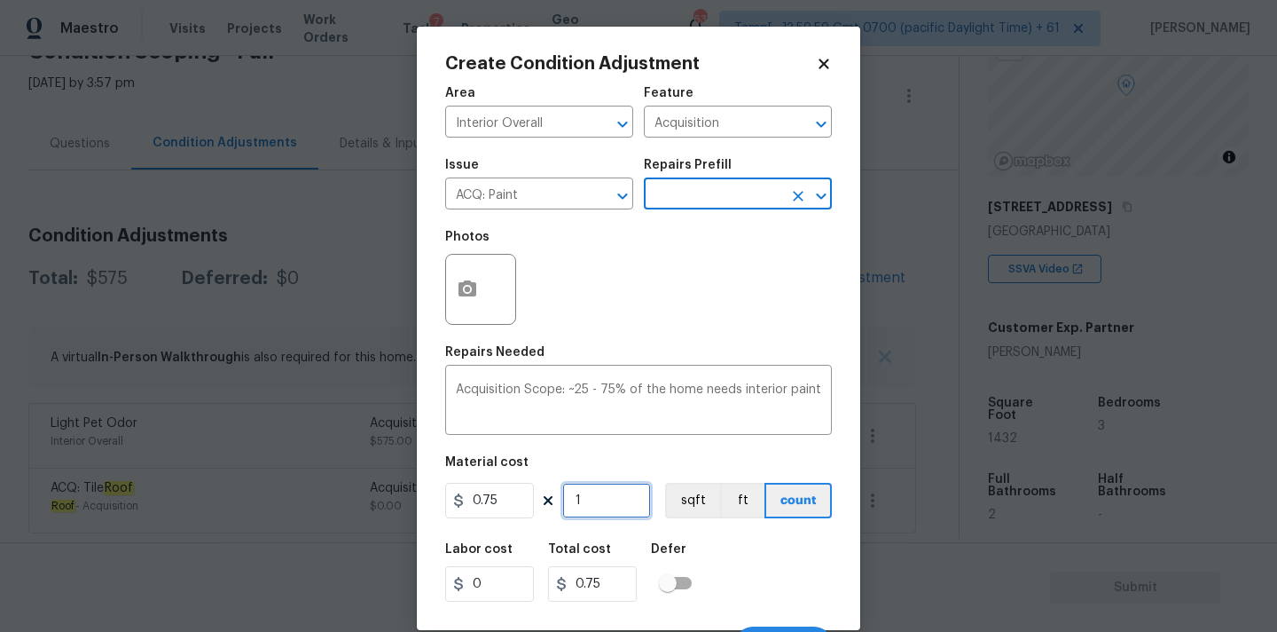
click at [600, 501] on input "1" at bounding box center [606, 500] width 89 height 35
type input "14"
type input "10.5"
type input "143"
type input "107.25"
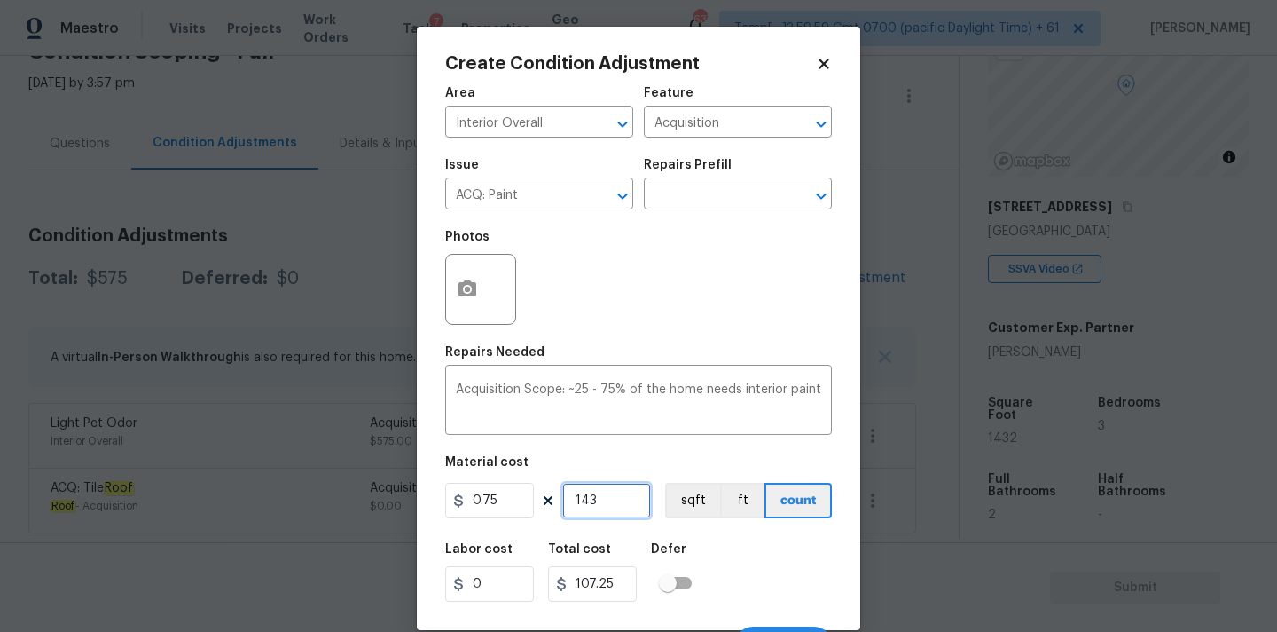
type input "1432"
type input "1074"
type input "1432"
click at [466, 305] on button "button" at bounding box center [467, 289] width 43 height 69
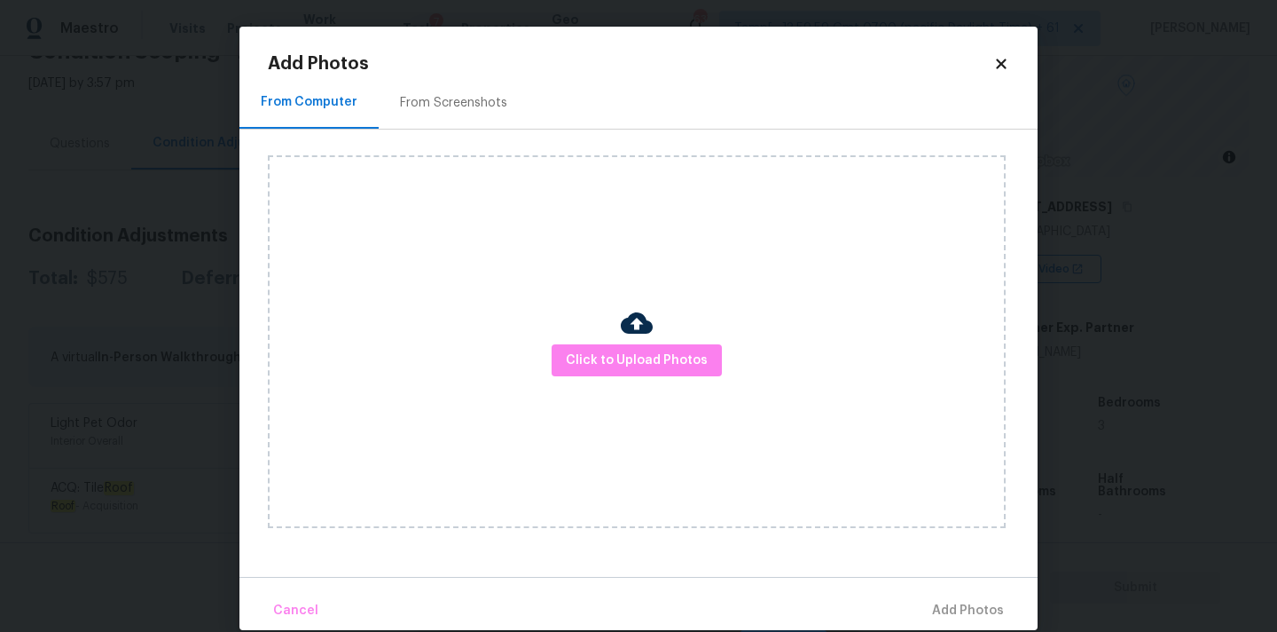
click at [588, 342] on div "Click to Upload Photos" at bounding box center [637, 341] width 738 height 373
click at [599, 371] on button "Click to Upload Photos" at bounding box center [637, 360] width 170 height 33
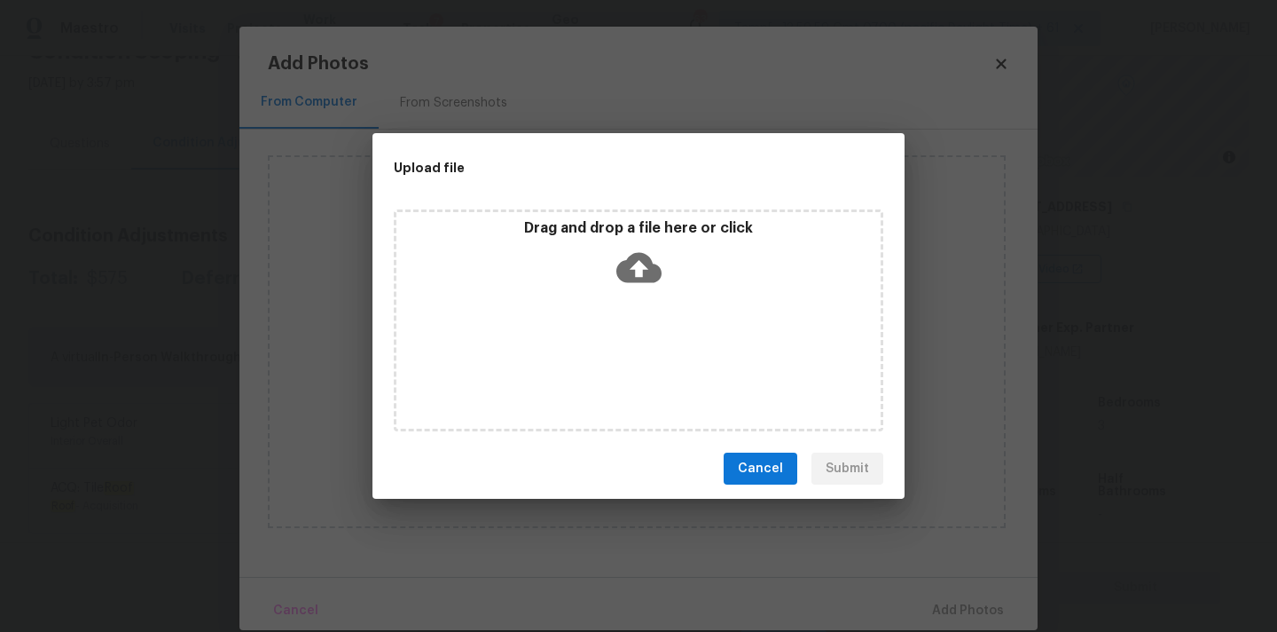
click at [640, 276] on icon at bounding box center [638, 268] width 45 height 30
